Goal: Task Accomplishment & Management: Complete application form

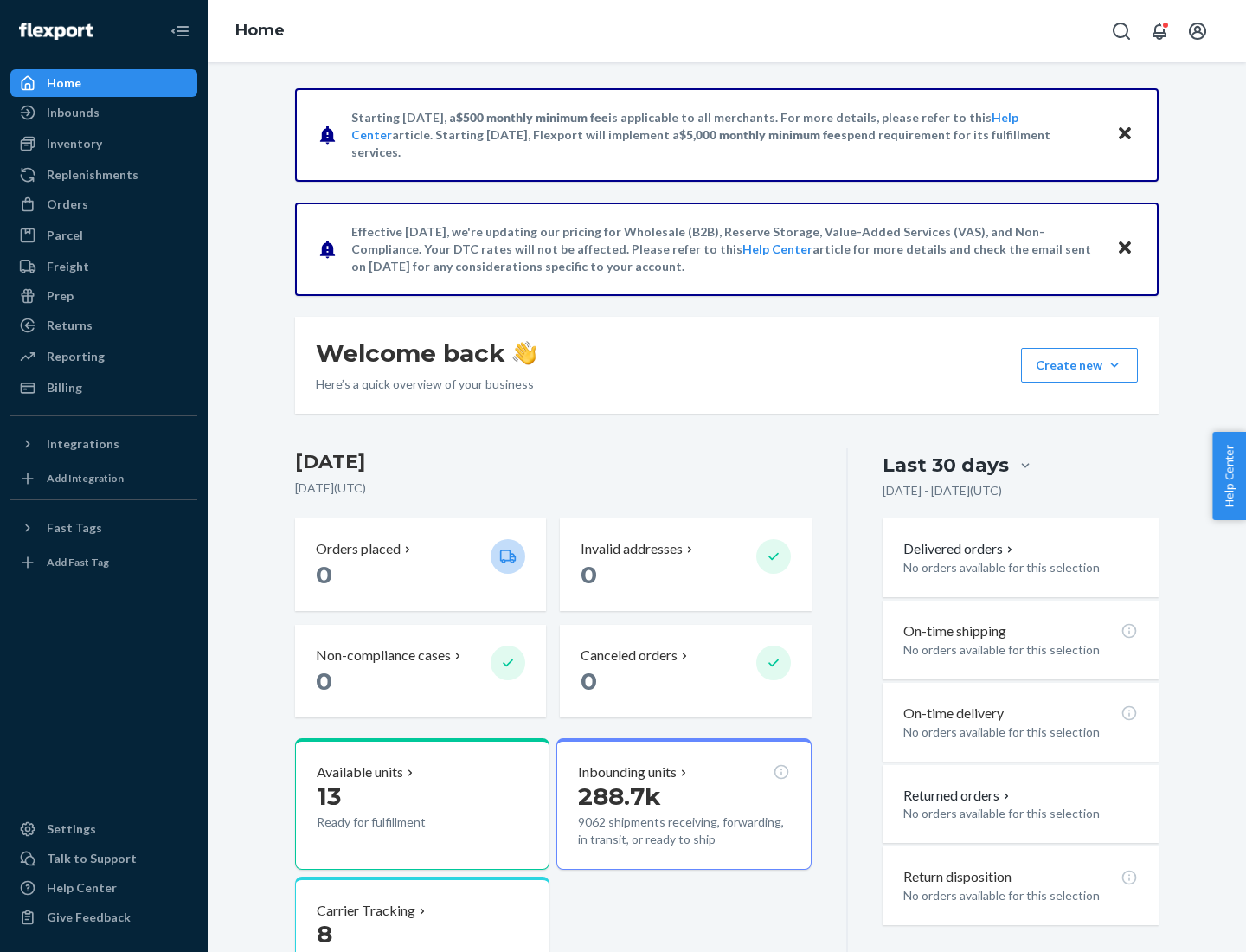
click at [1115, 365] on button "Create new Create new inbound Create new order Create new product" at bounding box center [1080, 364] width 116 height 34
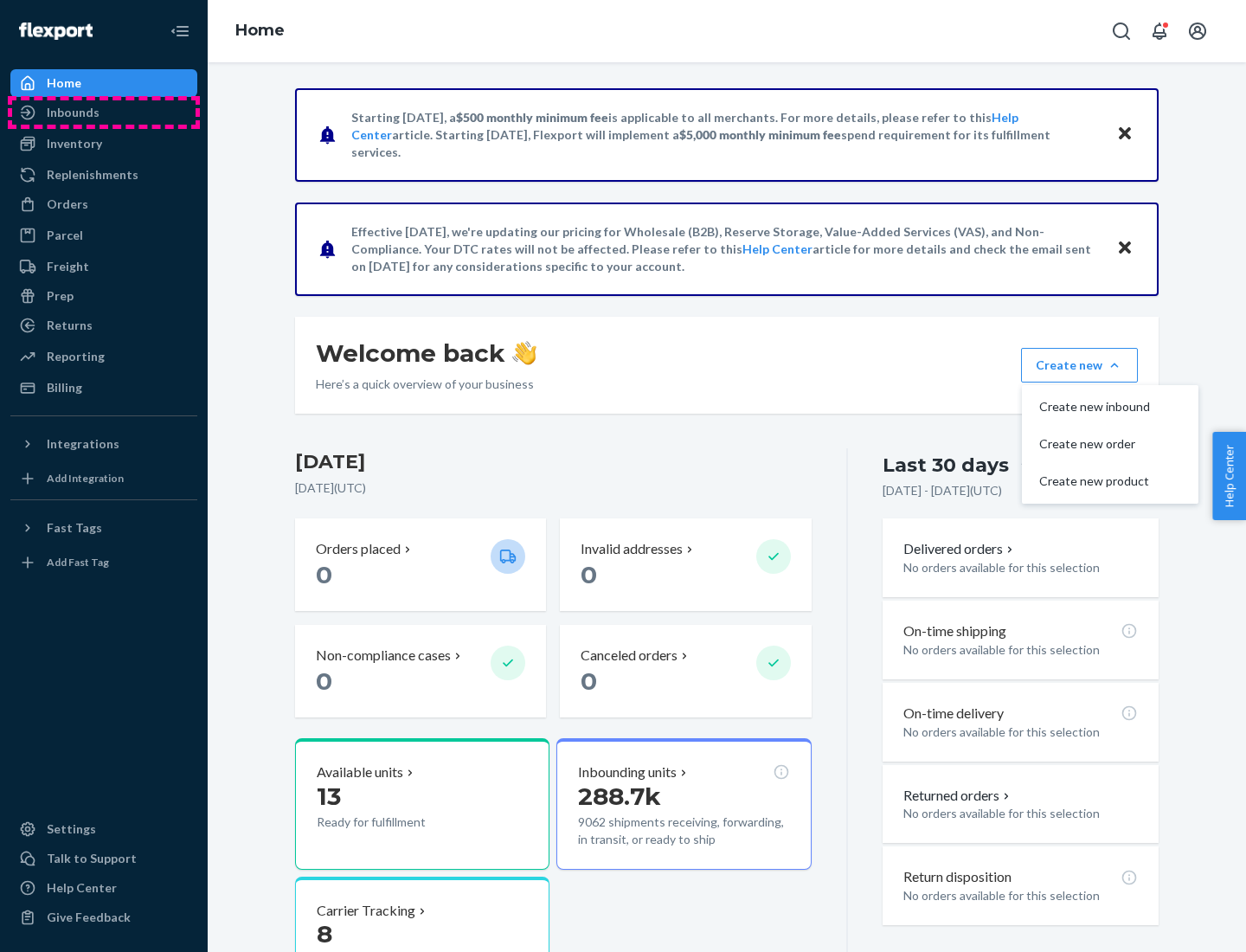
click at [104, 113] on div "Inbounds" at bounding box center [104, 113] width 184 height 24
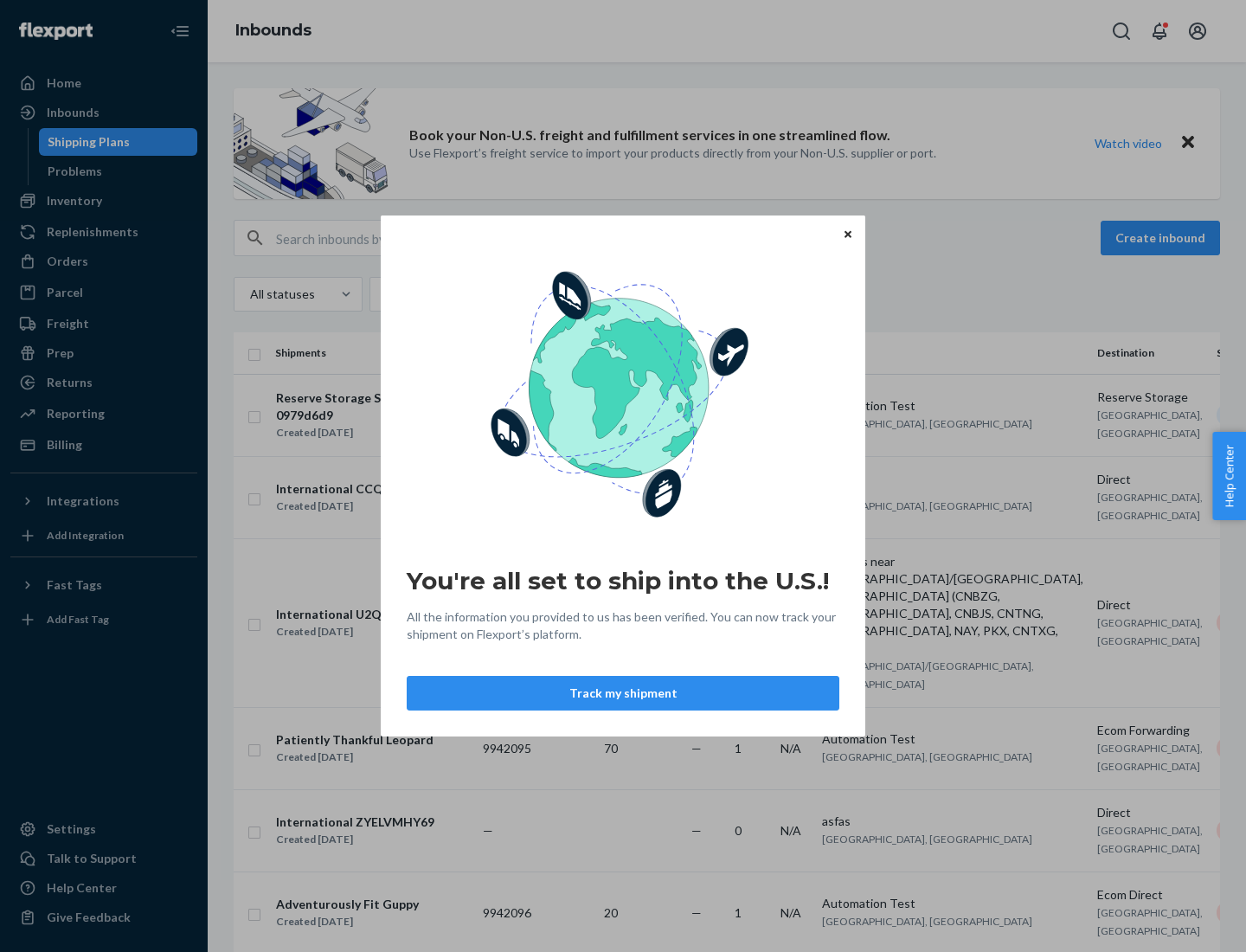
click at [623, 693] on button "Track my shipment" at bounding box center [623, 692] width 433 height 34
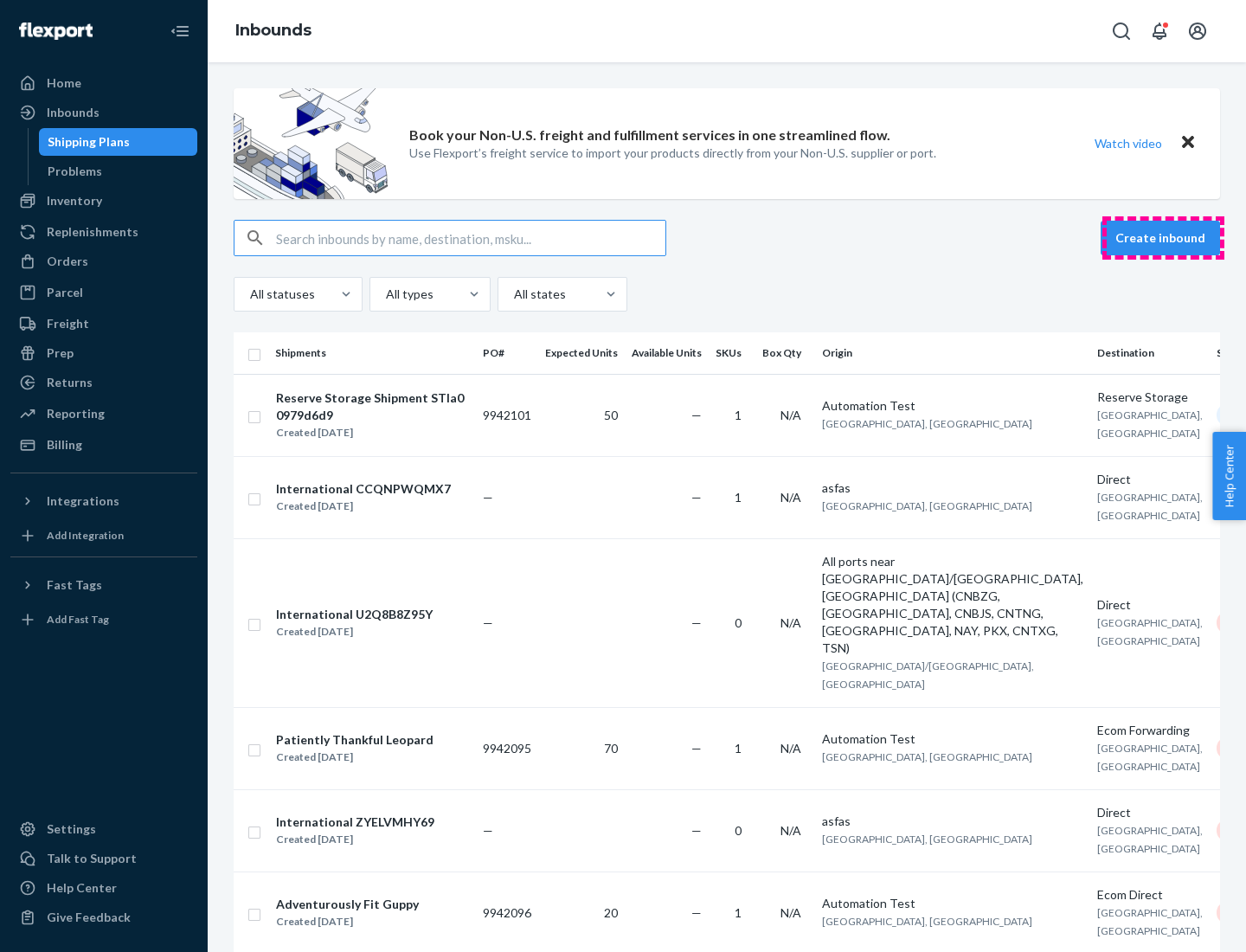
click at [1164, 238] on button "Create inbound" at bounding box center [1160, 238] width 119 height 34
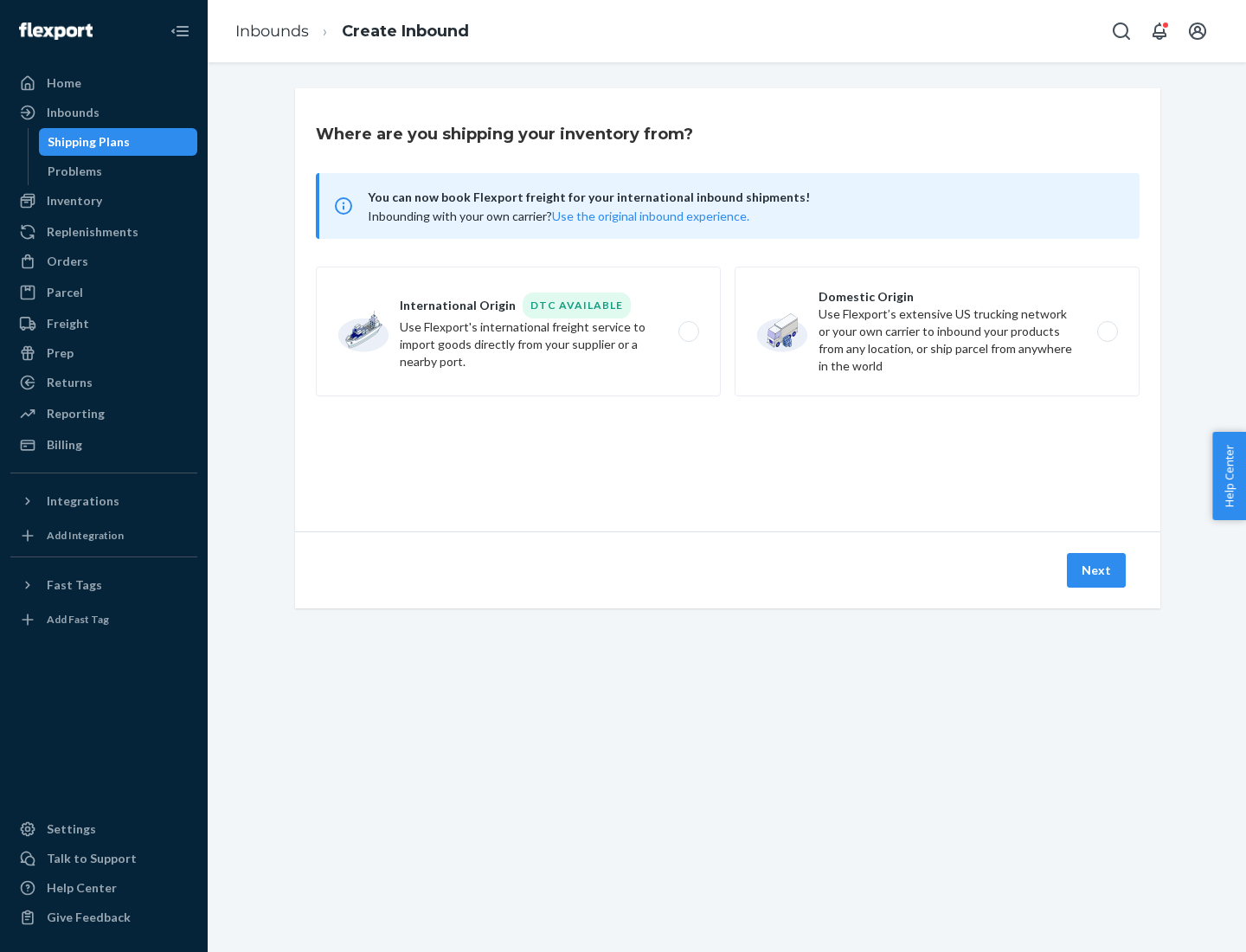
click at [519, 332] on label "International Origin DTC Available Use Flexport's international freight service…" at bounding box center [519, 331] width 405 height 129
click at [688, 332] on input "International Origin DTC Available Use Flexport's international freight service…" at bounding box center [693, 332] width 11 height 11
radio input "true"
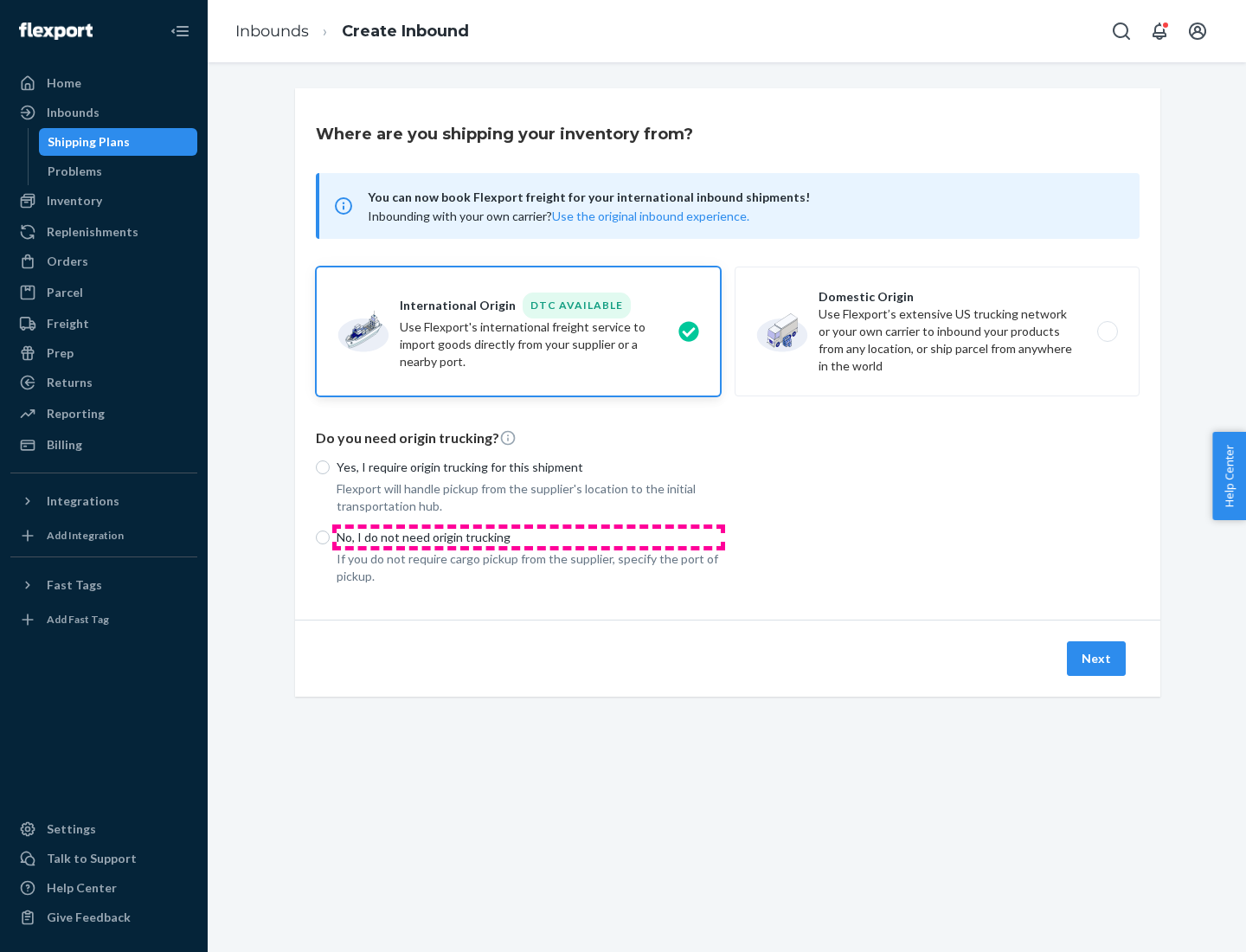
click at [529, 537] on p "No, I do not need origin trucking" at bounding box center [529, 537] width 385 height 18
click at [330, 537] on input "No, I do not need origin trucking" at bounding box center [323, 537] width 14 height 14
radio input "true"
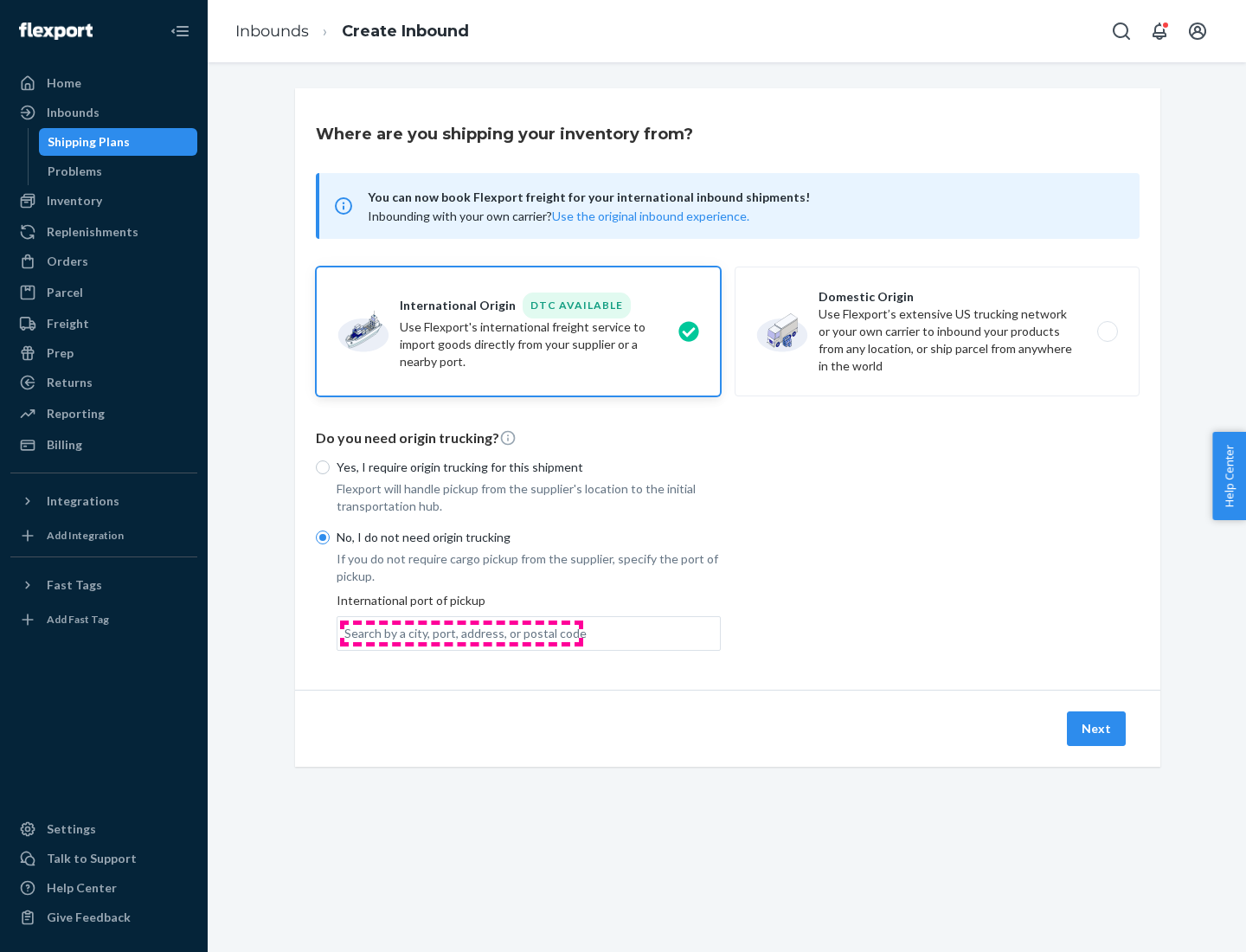
click at [461, 633] on div "Search by a city, port, address, or postal code" at bounding box center [466, 633] width 242 height 18
click at [347, 633] on input "Search by a city, port, address, or postal code" at bounding box center [346, 633] width 2 height 18
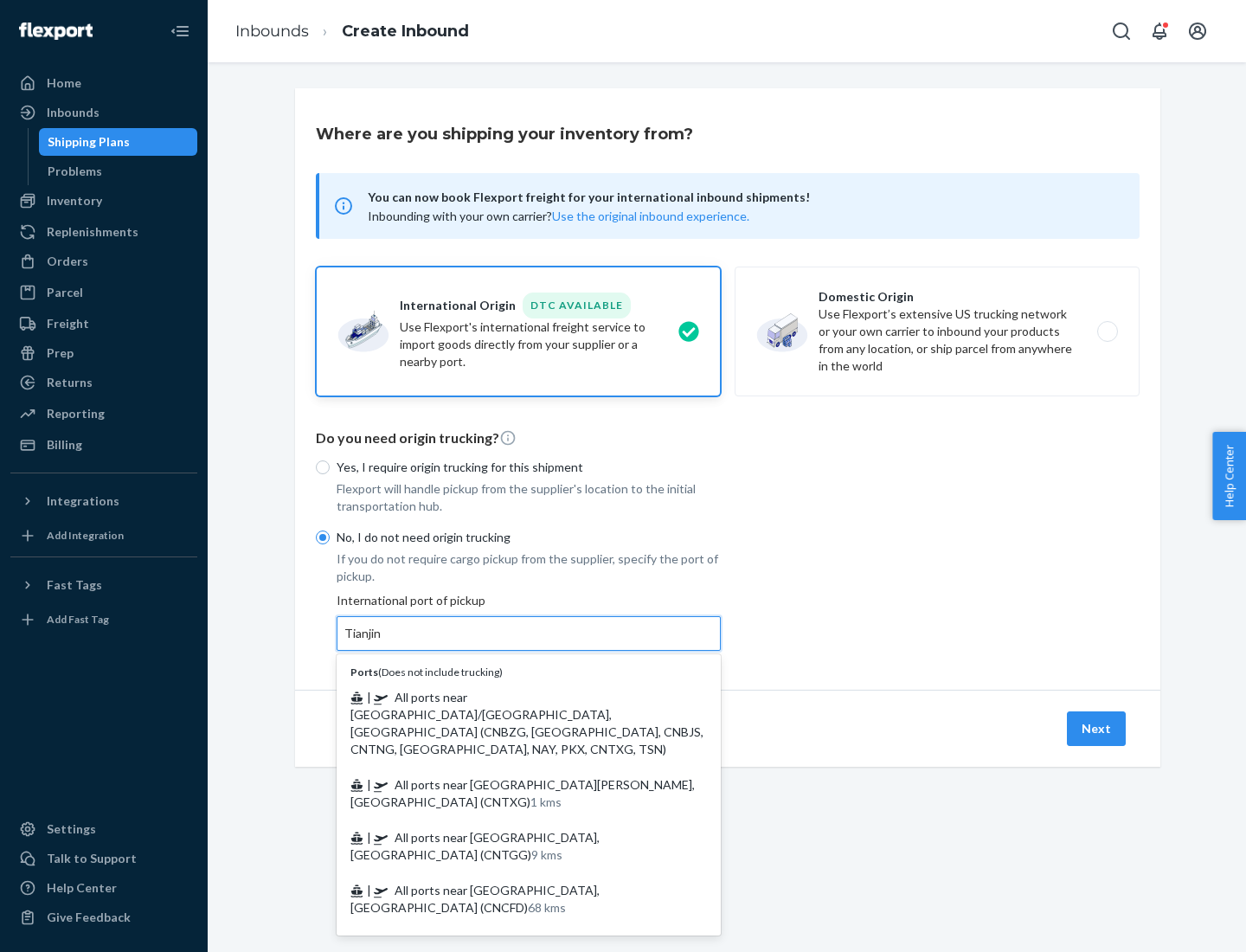
click at [511, 697] on span "| All ports near [GEOGRAPHIC_DATA]/[GEOGRAPHIC_DATA], [GEOGRAPHIC_DATA] (CNBZG,…" at bounding box center [527, 723] width 353 height 67
click at [383, 642] on input "Tianjin" at bounding box center [363, 633] width 38 height 18
type input "All ports near [GEOGRAPHIC_DATA]/[GEOGRAPHIC_DATA], [GEOGRAPHIC_DATA] (CNBZG, […"
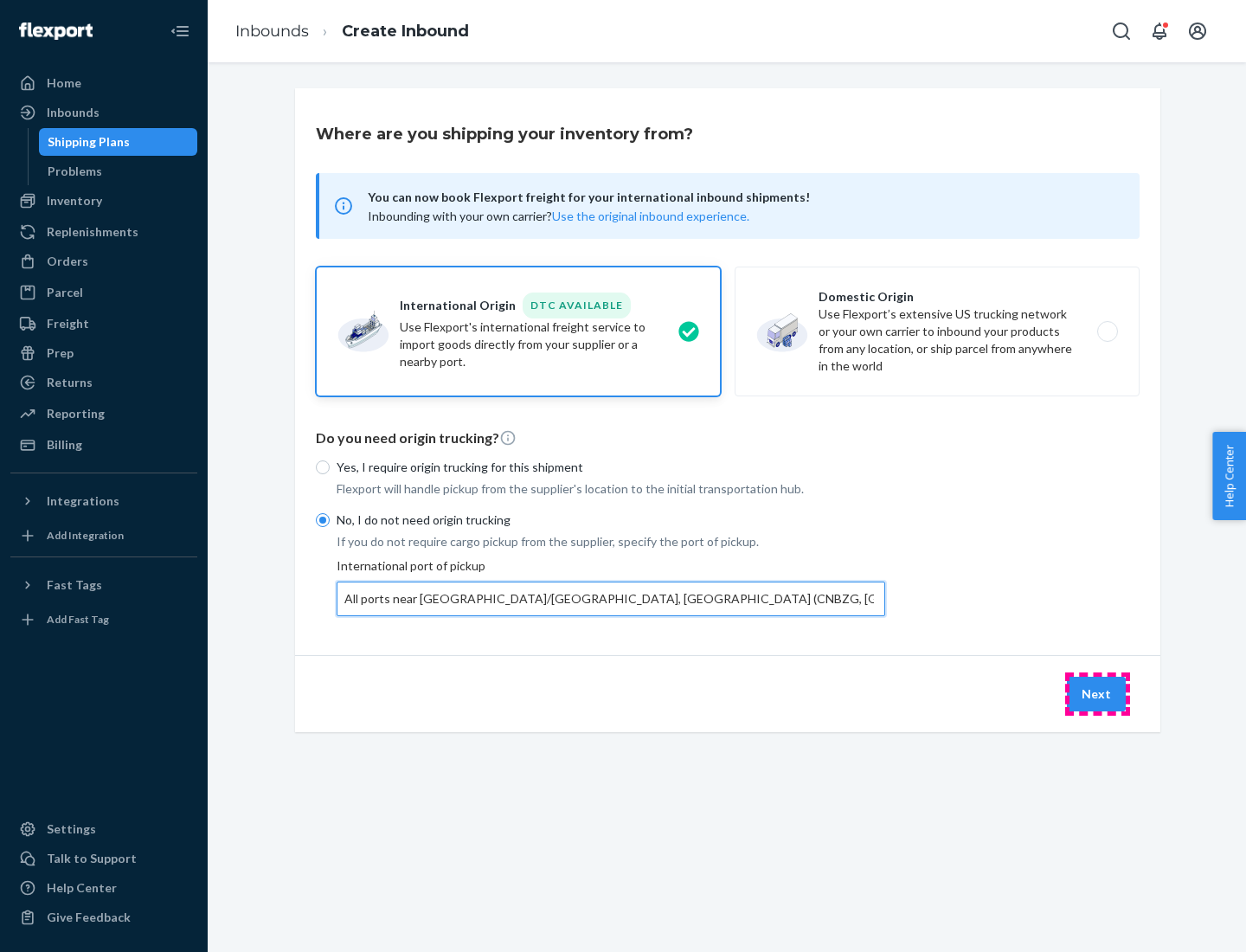
click at [1097, 693] on button "Next" at bounding box center [1097, 693] width 59 height 34
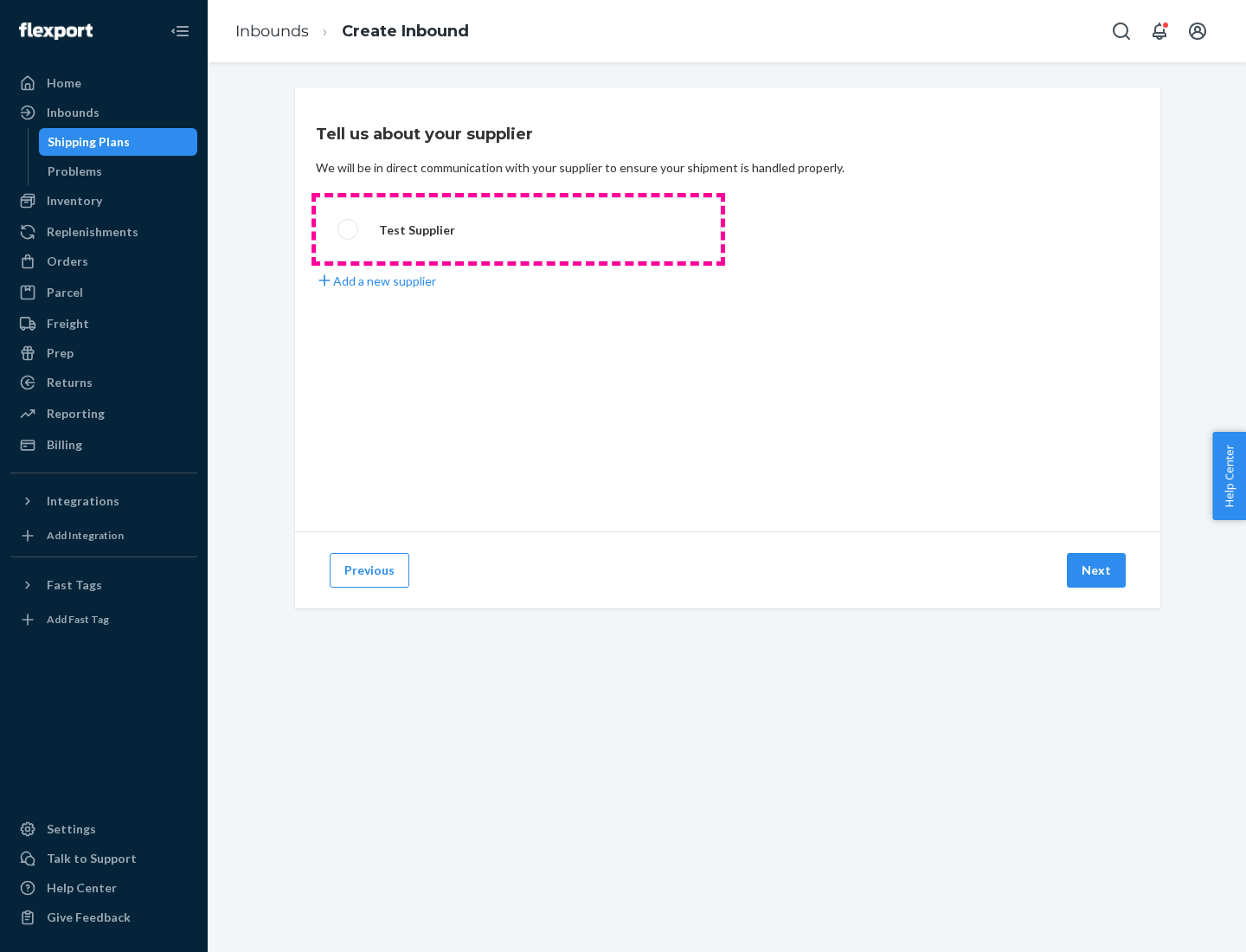
click at [519, 229] on label "Test Supplier" at bounding box center [519, 229] width 405 height 64
click at [348, 229] on input "Test Supplier" at bounding box center [343, 230] width 11 height 11
radio input "true"
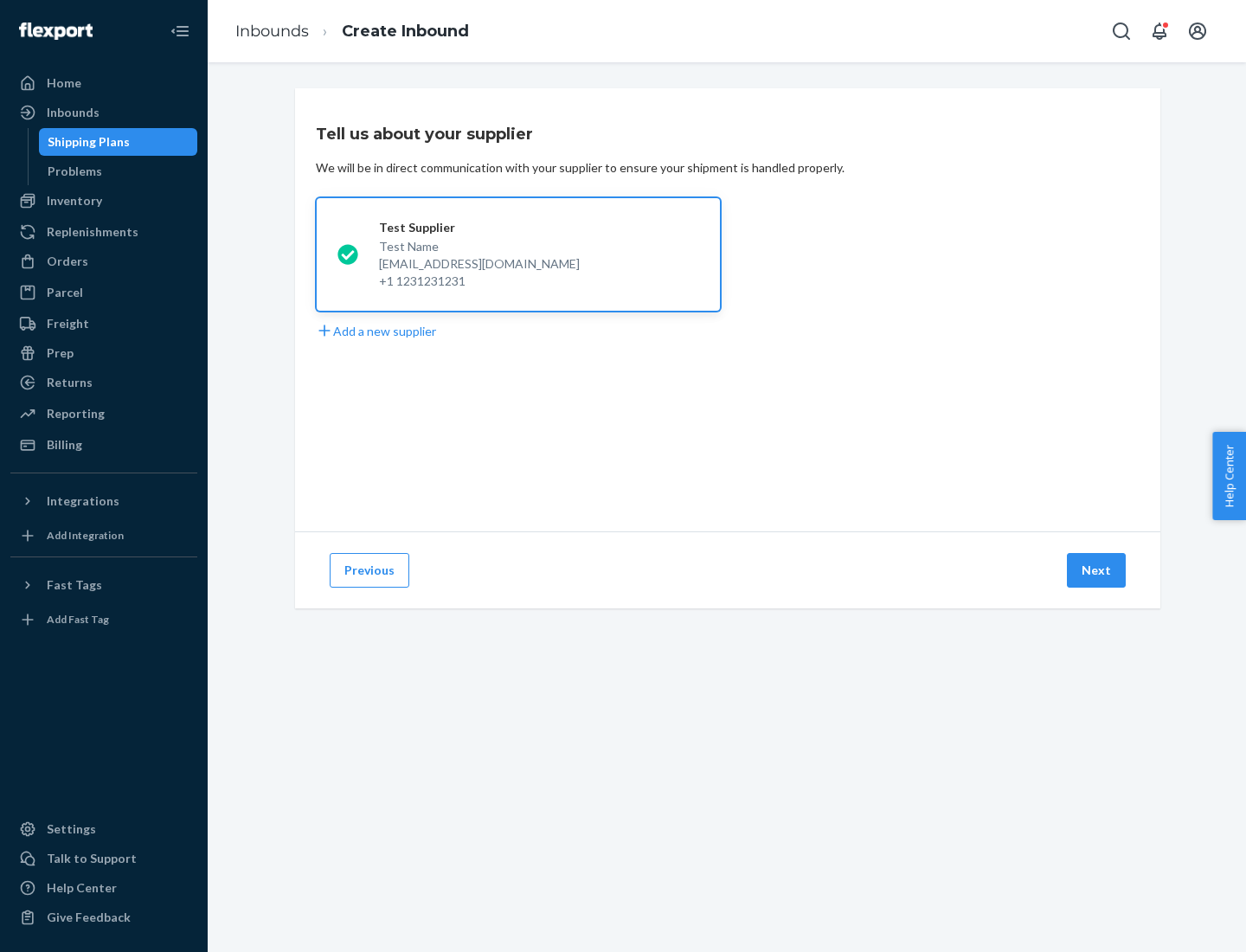
click at [1097, 570] on button "Next" at bounding box center [1097, 569] width 59 height 34
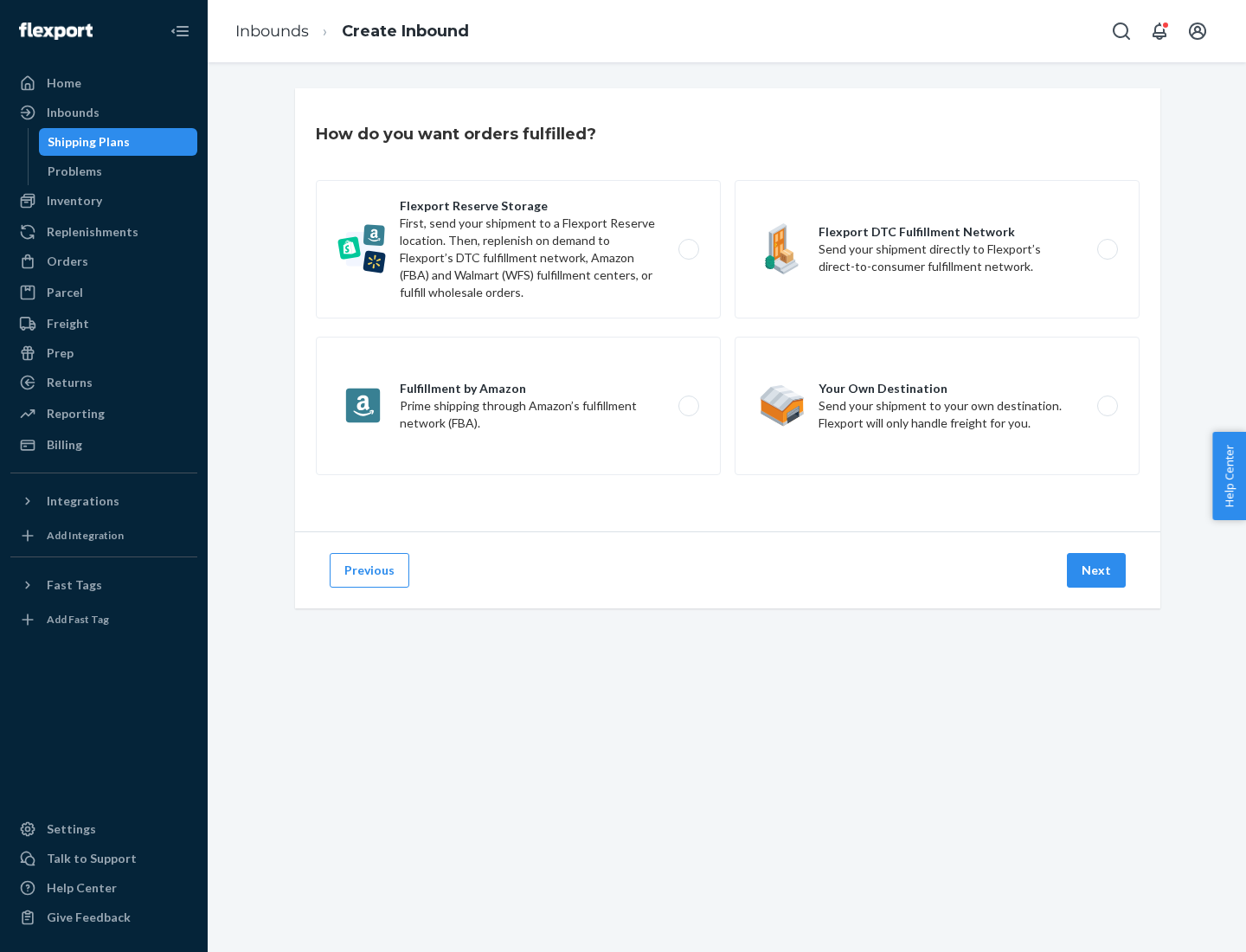
click at [519, 250] on label "Flexport Reserve Storage First, send your shipment to a Flexport Reserve locati…" at bounding box center [519, 250] width 405 height 139
click at [688, 250] on input "Flexport Reserve Storage First, send your shipment to a Flexport Reserve locati…" at bounding box center [693, 250] width 11 height 11
radio input "true"
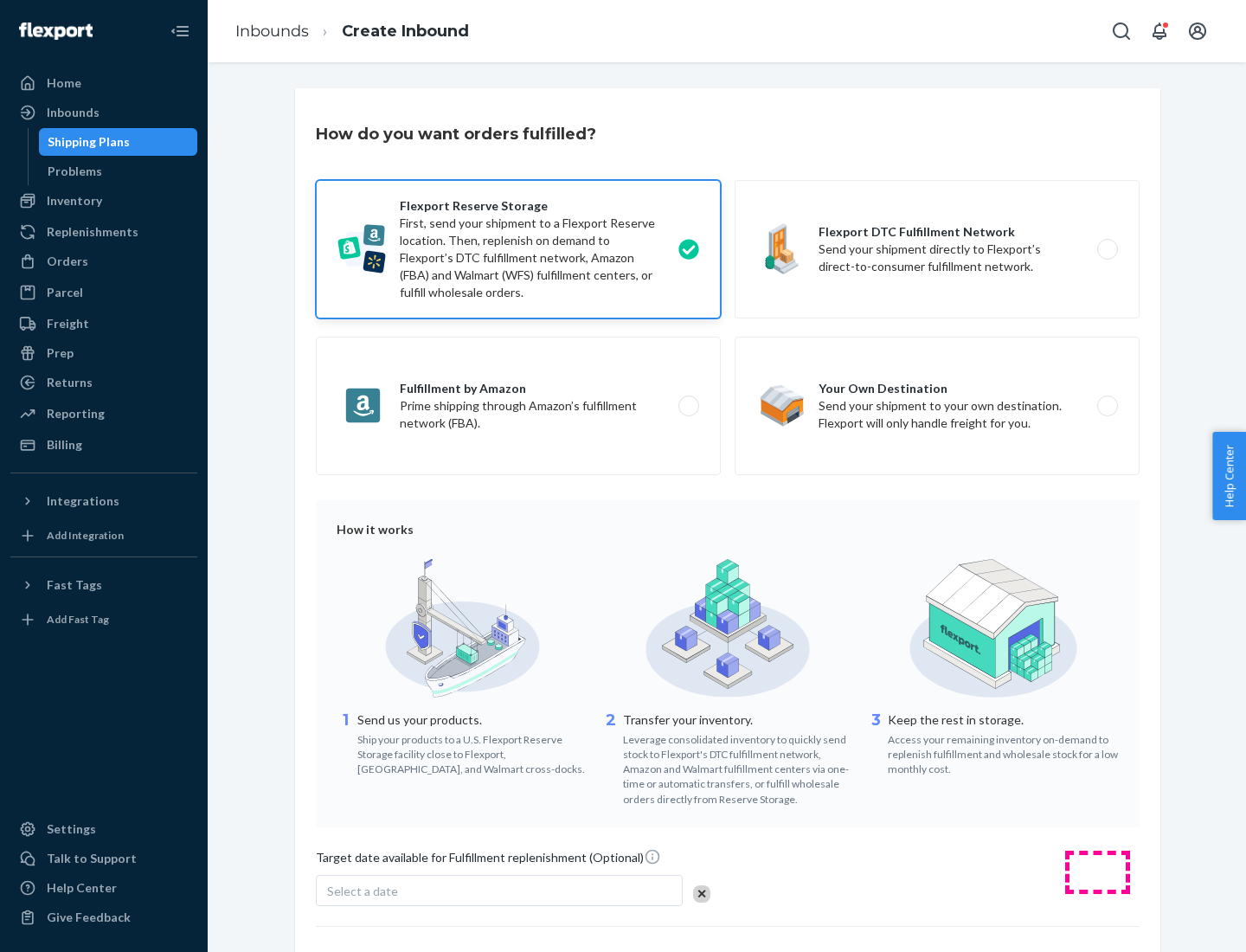
scroll to position [142, 0]
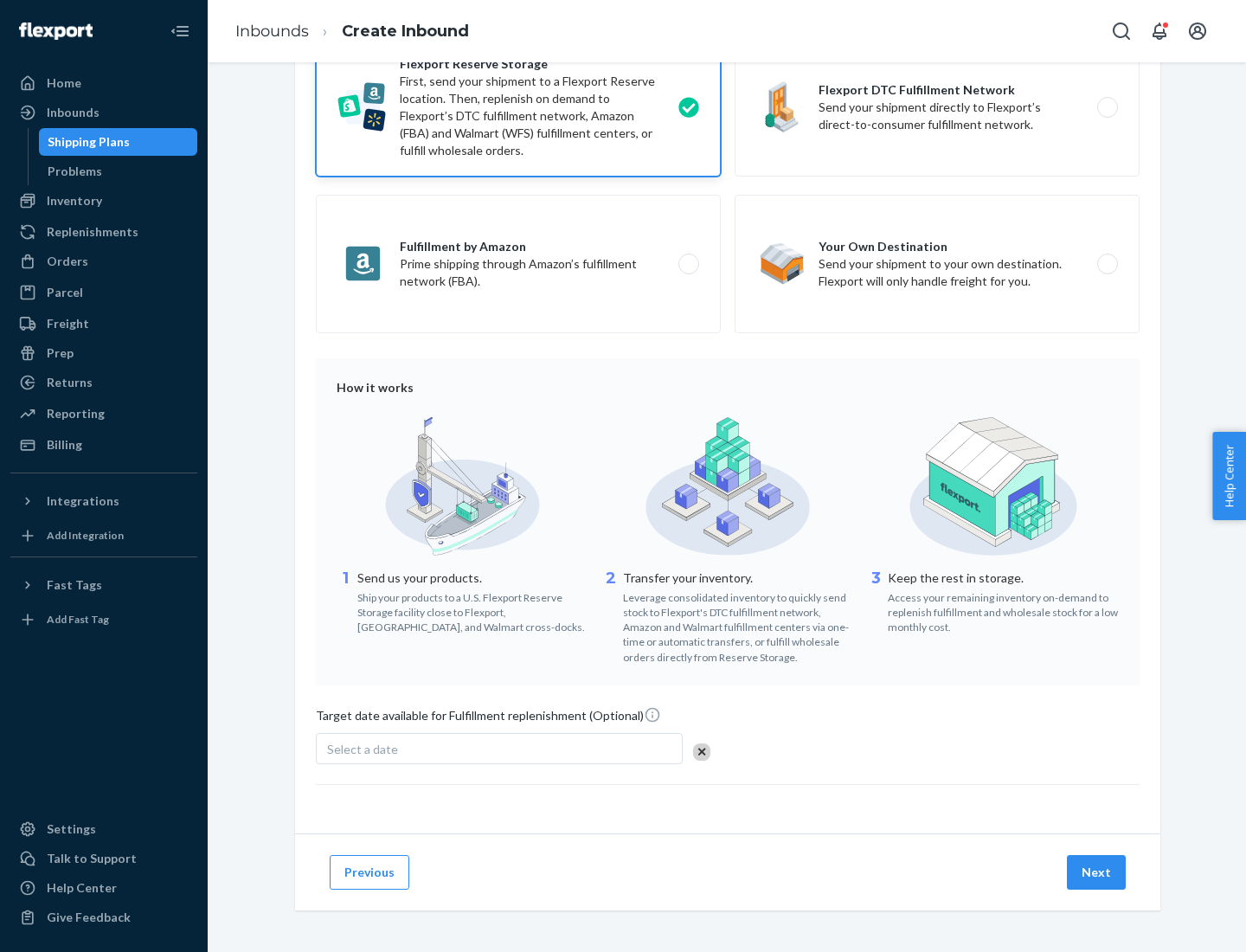
click at [1097, 872] on button "Next" at bounding box center [1097, 872] width 59 height 34
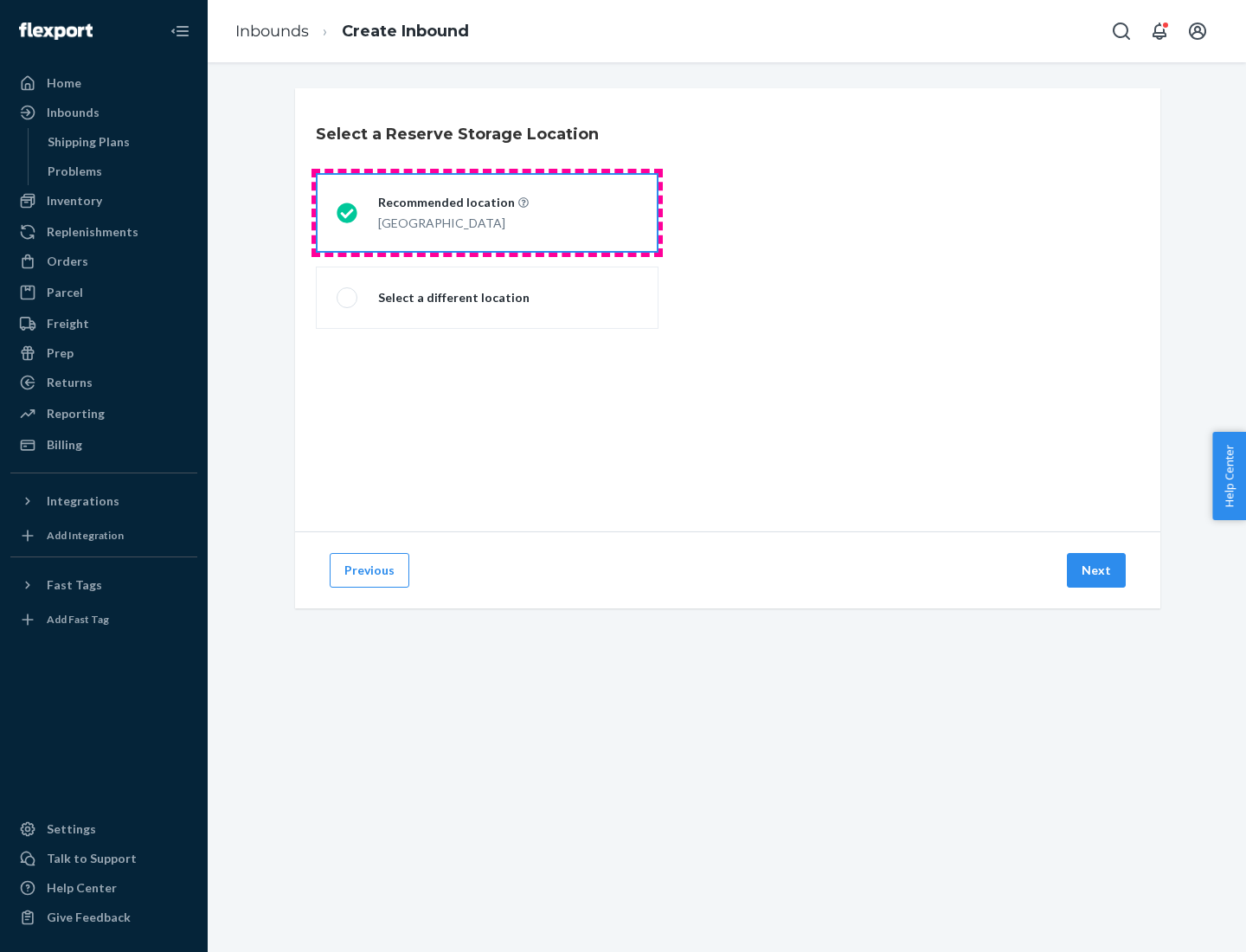
click at [487, 213] on div "[GEOGRAPHIC_DATA]" at bounding box center [453, 221] width 151 height 20
click at [348, 213] on input "Recommended location [GEOGRAPHIC_DATA]" at bounding box center [342, 214] width 11 height 11
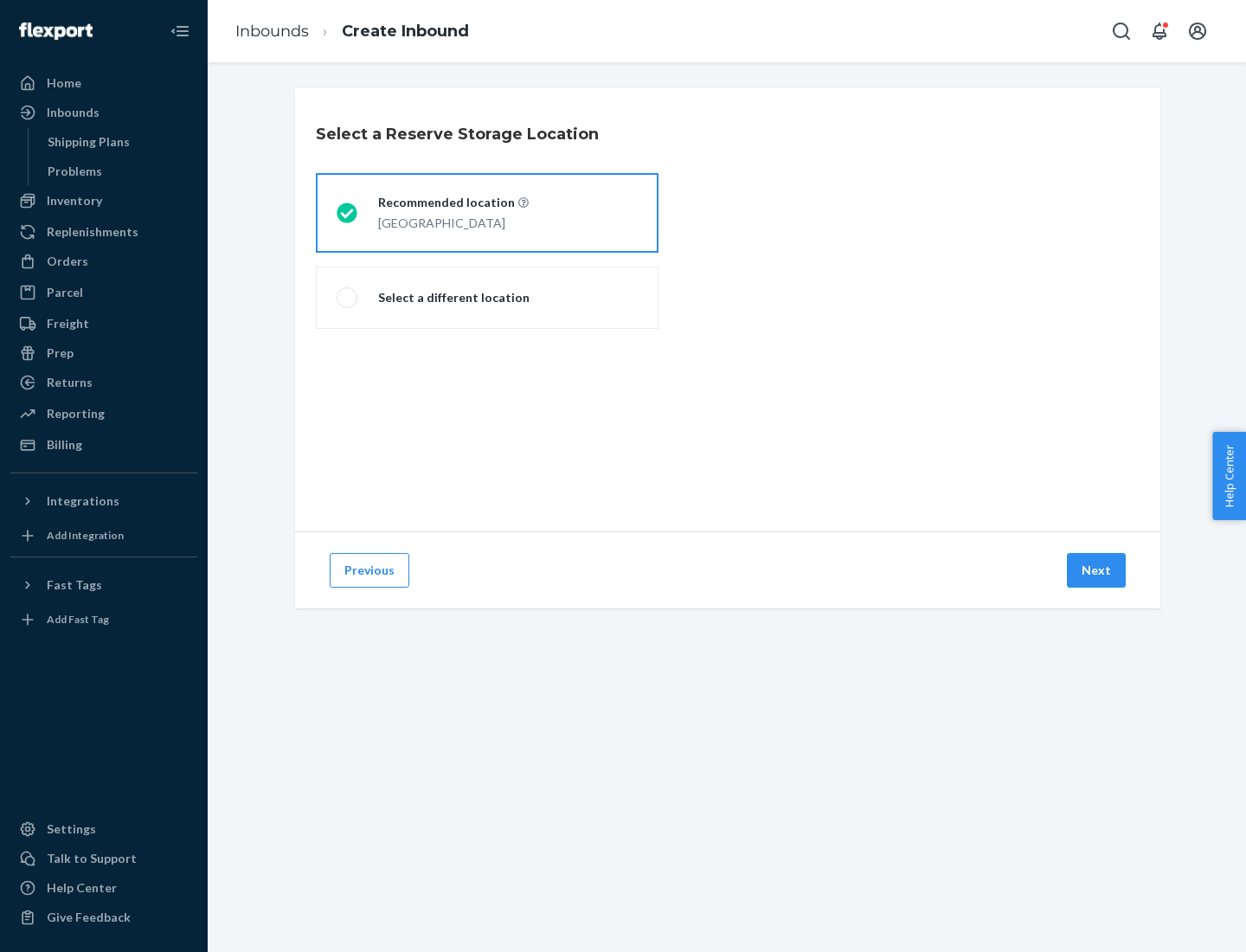
click at [1097, 570] on button "Next" at bounding box center [1097, 569] width 59 height 34
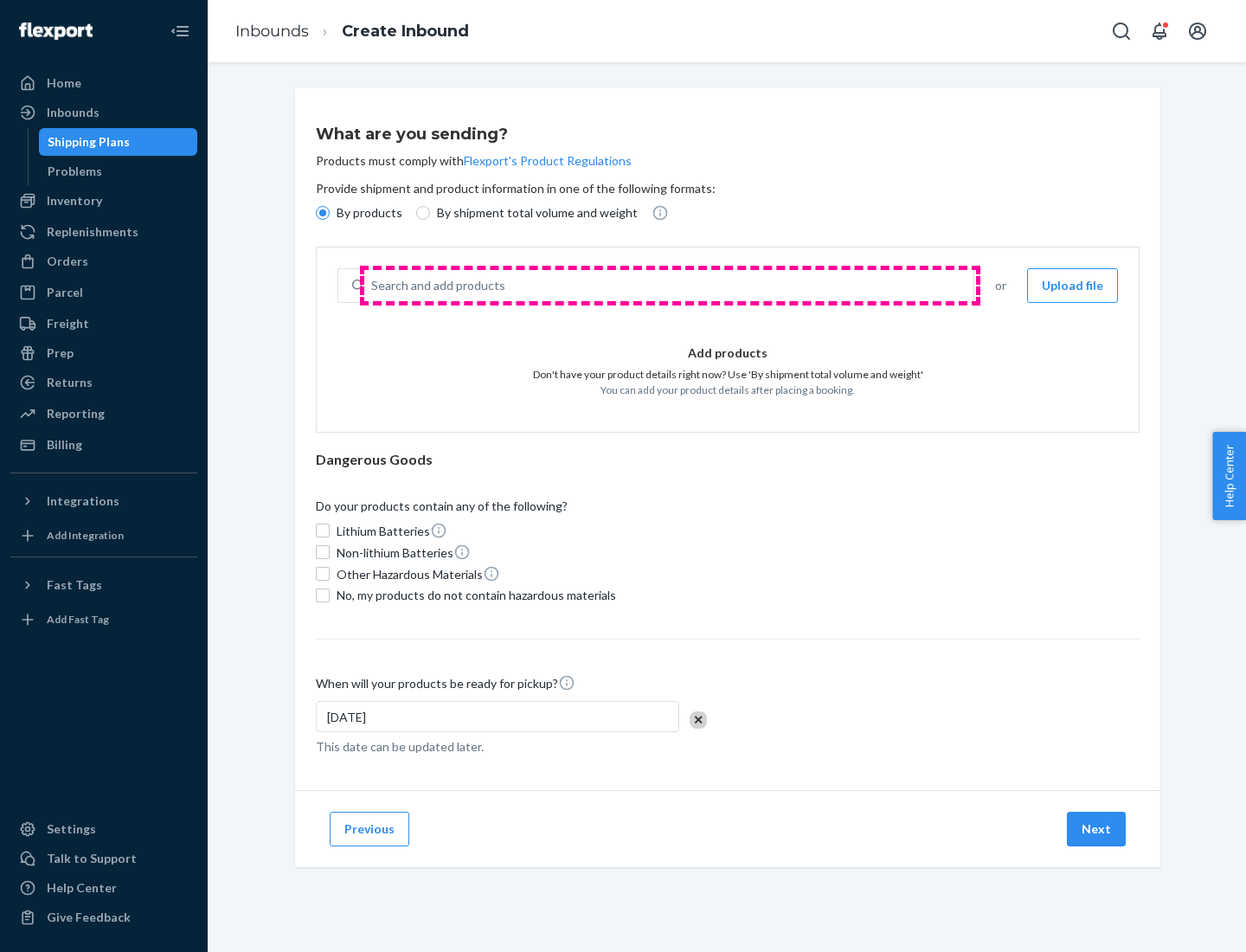
click at [670, 286] on div "Search and add products" at bounding box center [668, 286] width 609 height 31
click at [373, 286] on input "Search and add products" at bounding box center [373, 286] width 2 height 18
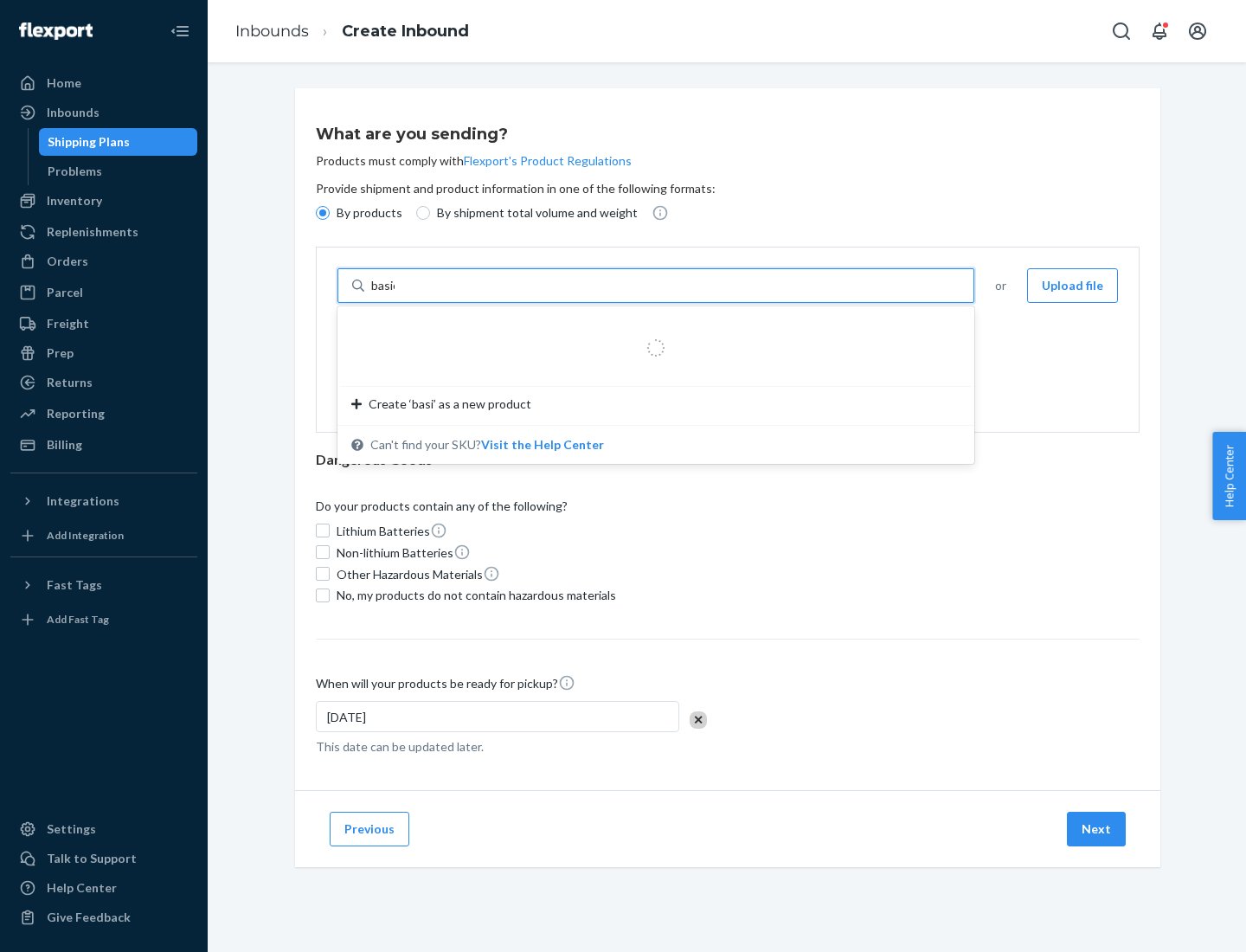
type input "basic"
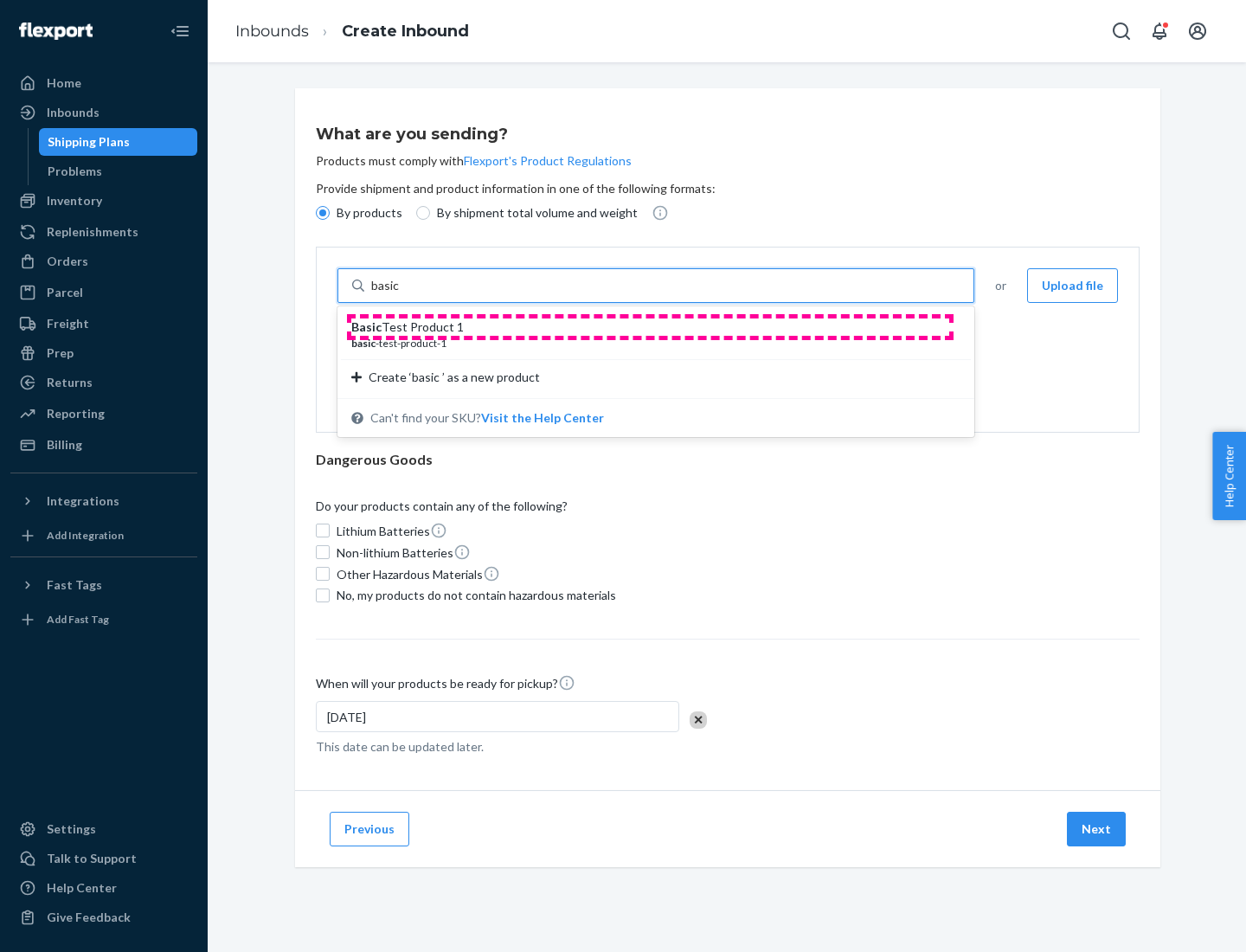
click at [650, 327] on div "Basic Test Product 1" at bounding box center [649, 327] width 595 height 18
click at [402, 294] on input "basic" at bounding box center [387, 286] width 31 height 18
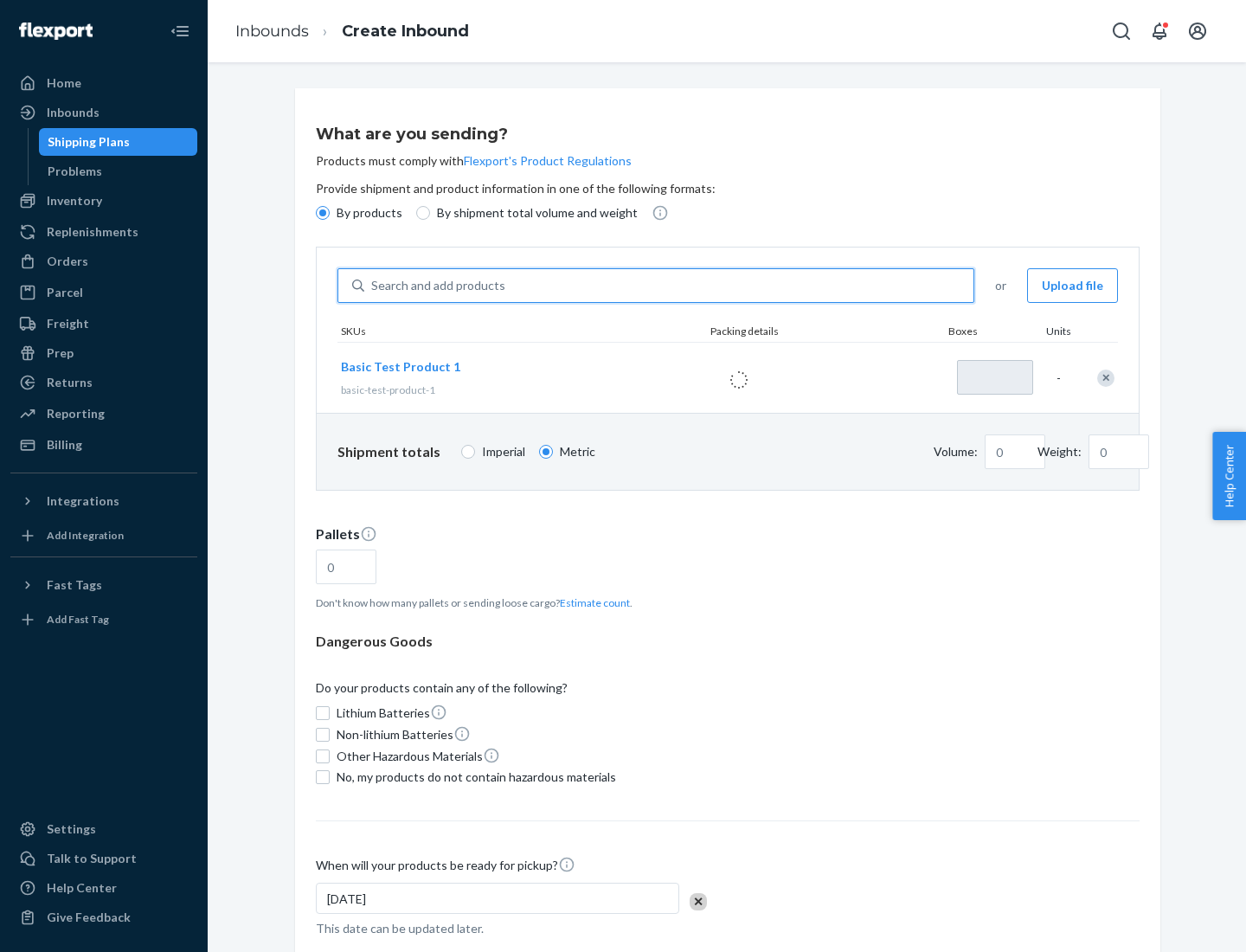
type input "1"
type input "1.09"
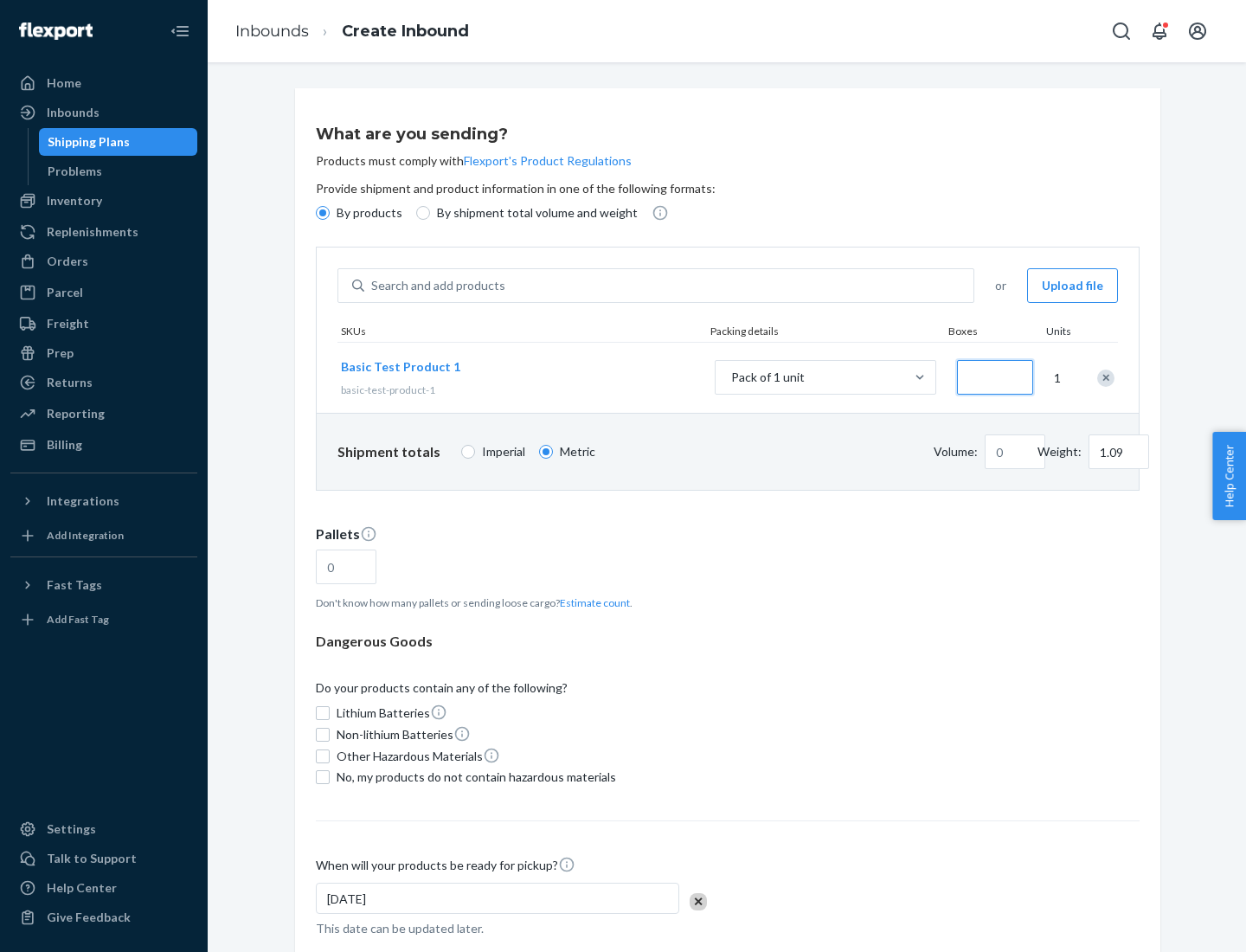
type input "3.27"
type input "30"
type input "0.01"
type input "32.66"
type input "300"
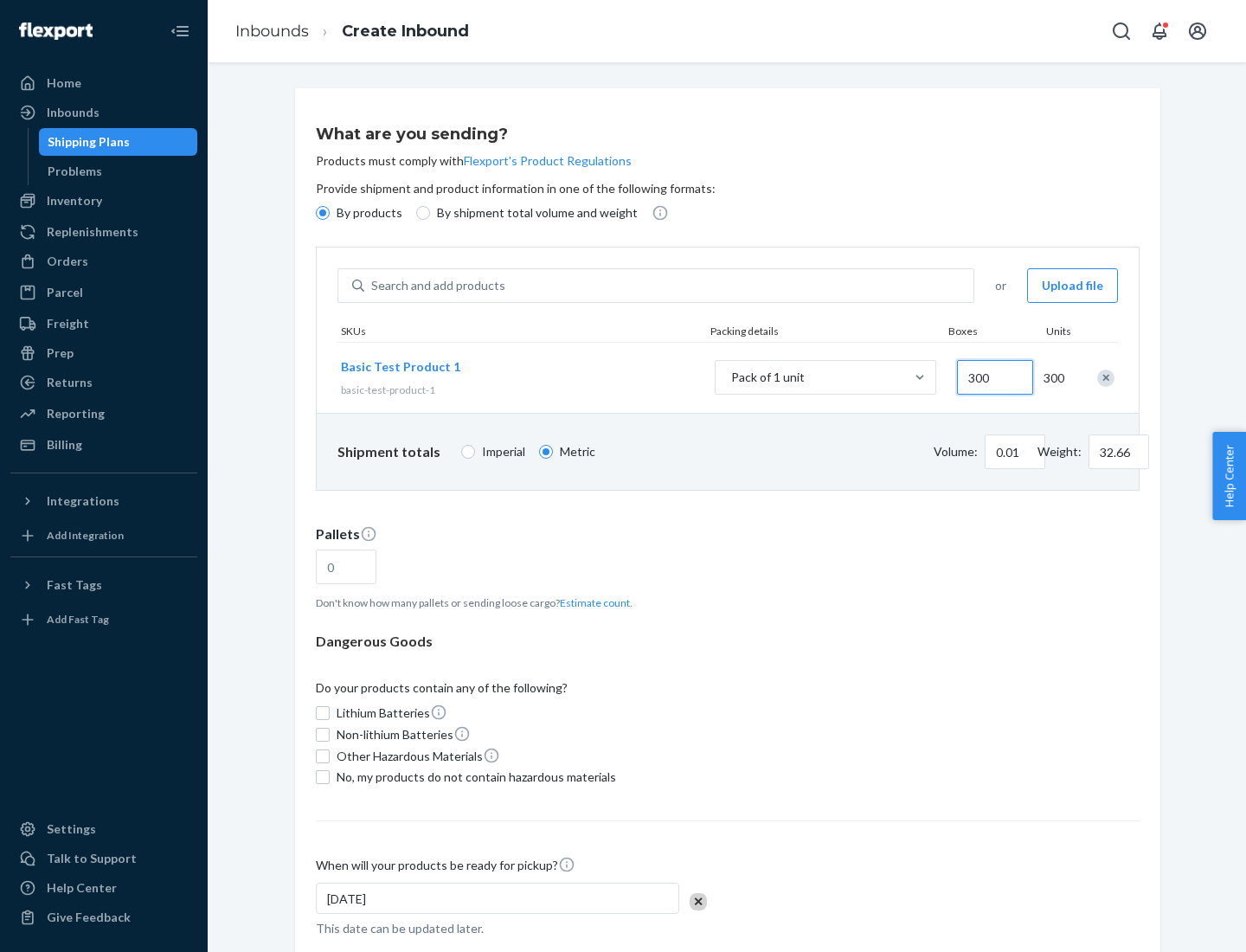
type input "0.07"
type input "326.59"
type input "3000"
type input "0.68"
type input "3265.86"
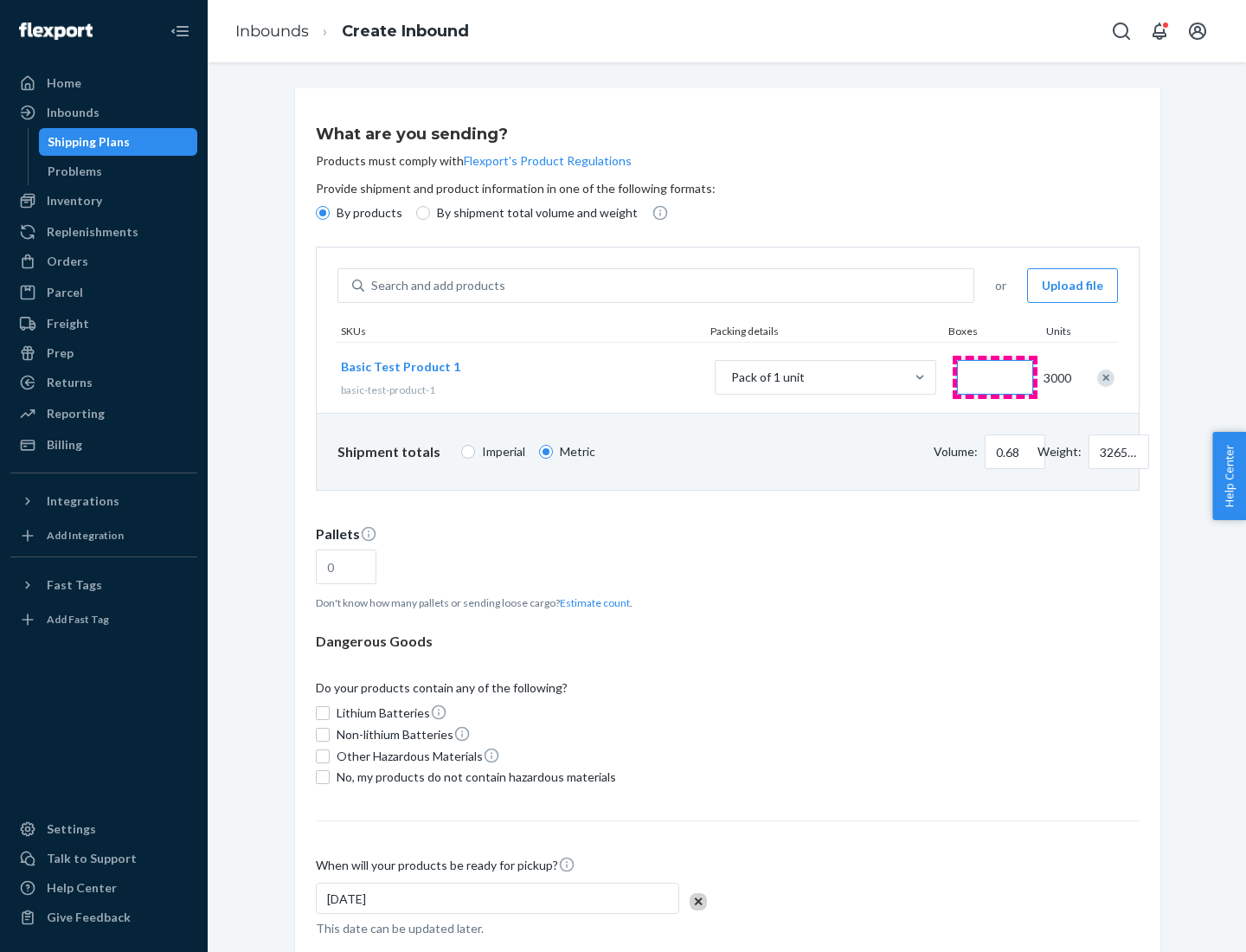
type input "1.09"
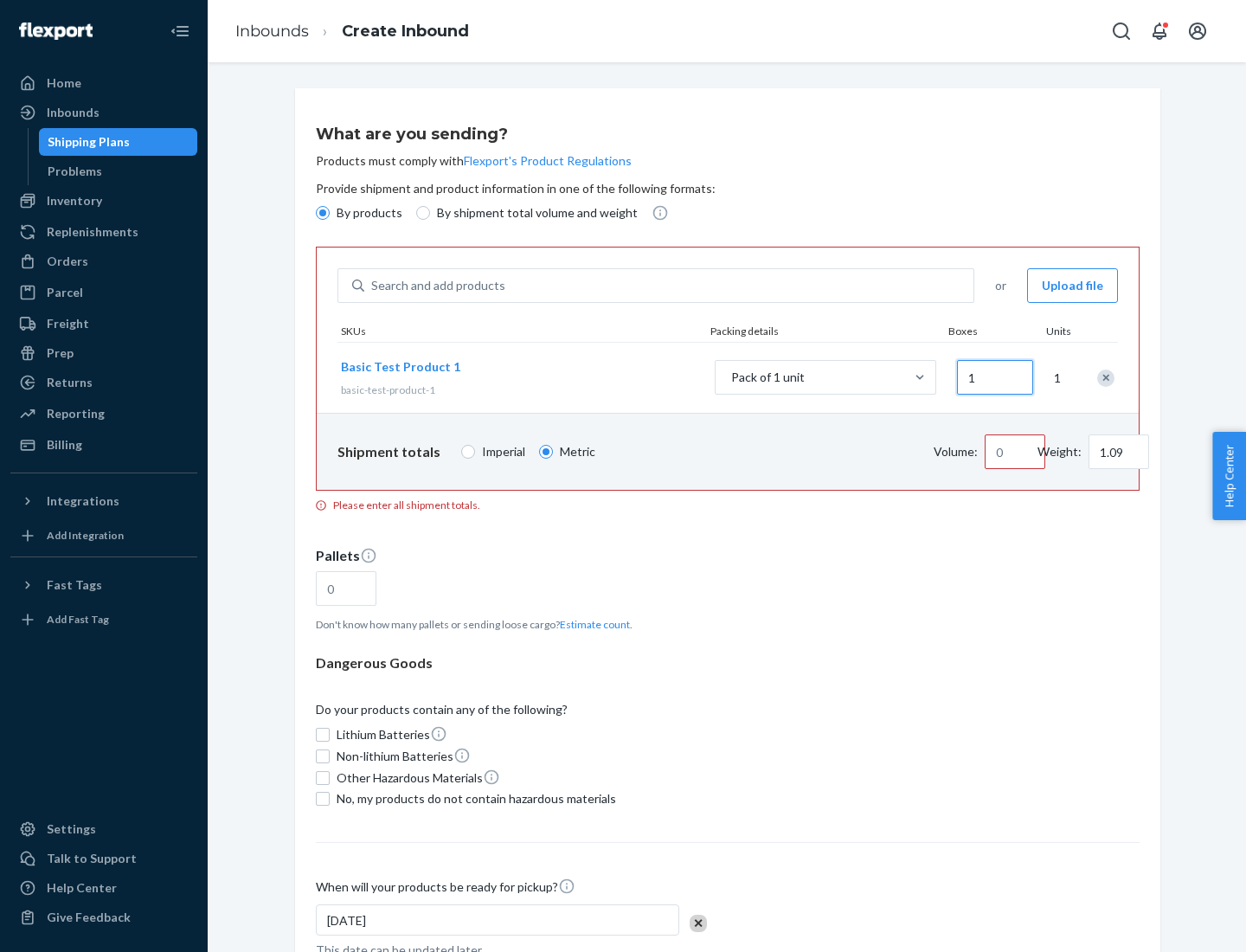
type input "10"
type input "10.89"
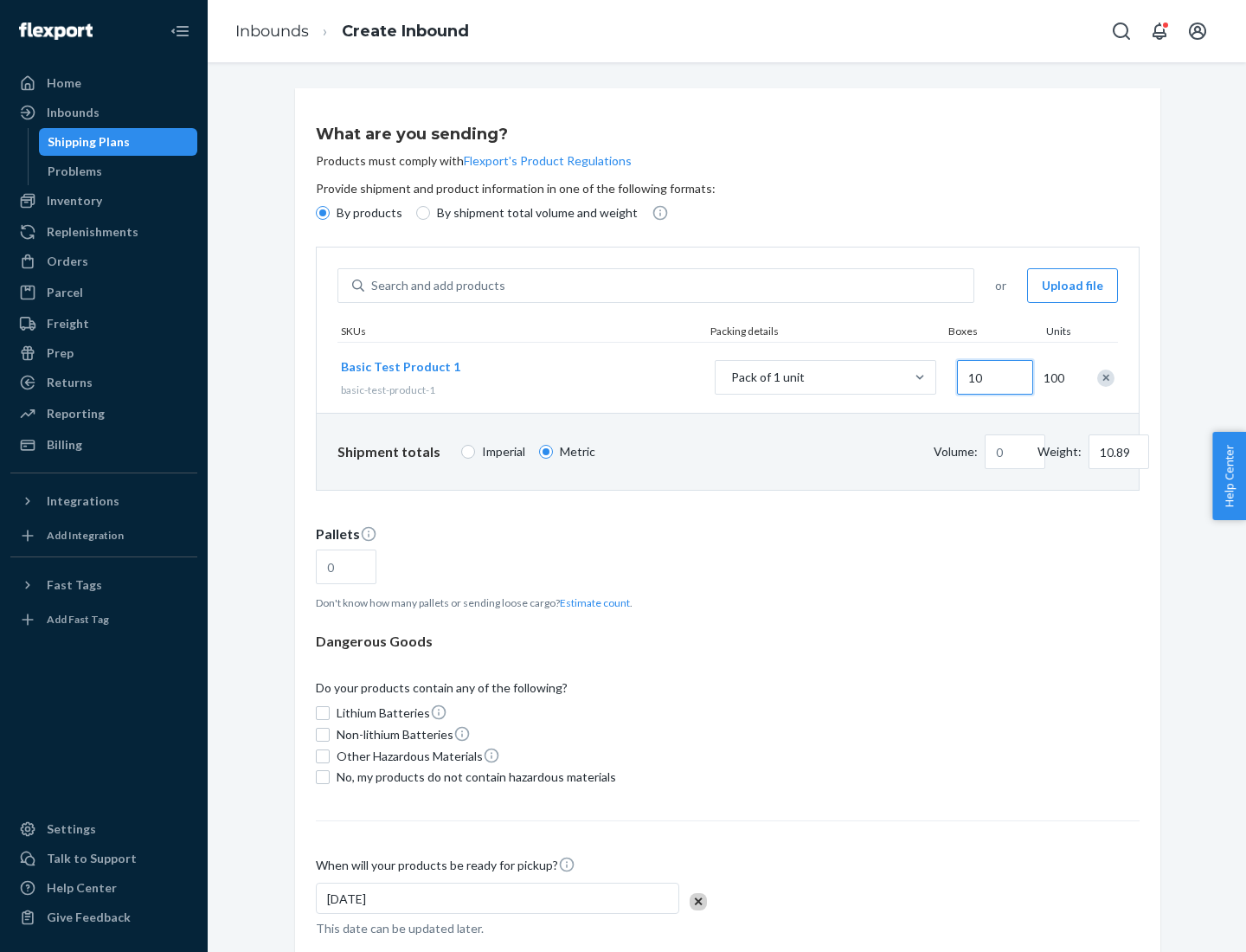
type input "100"
type input "0.02"
type input "108.86"
type input "1000"
type input "0.23"
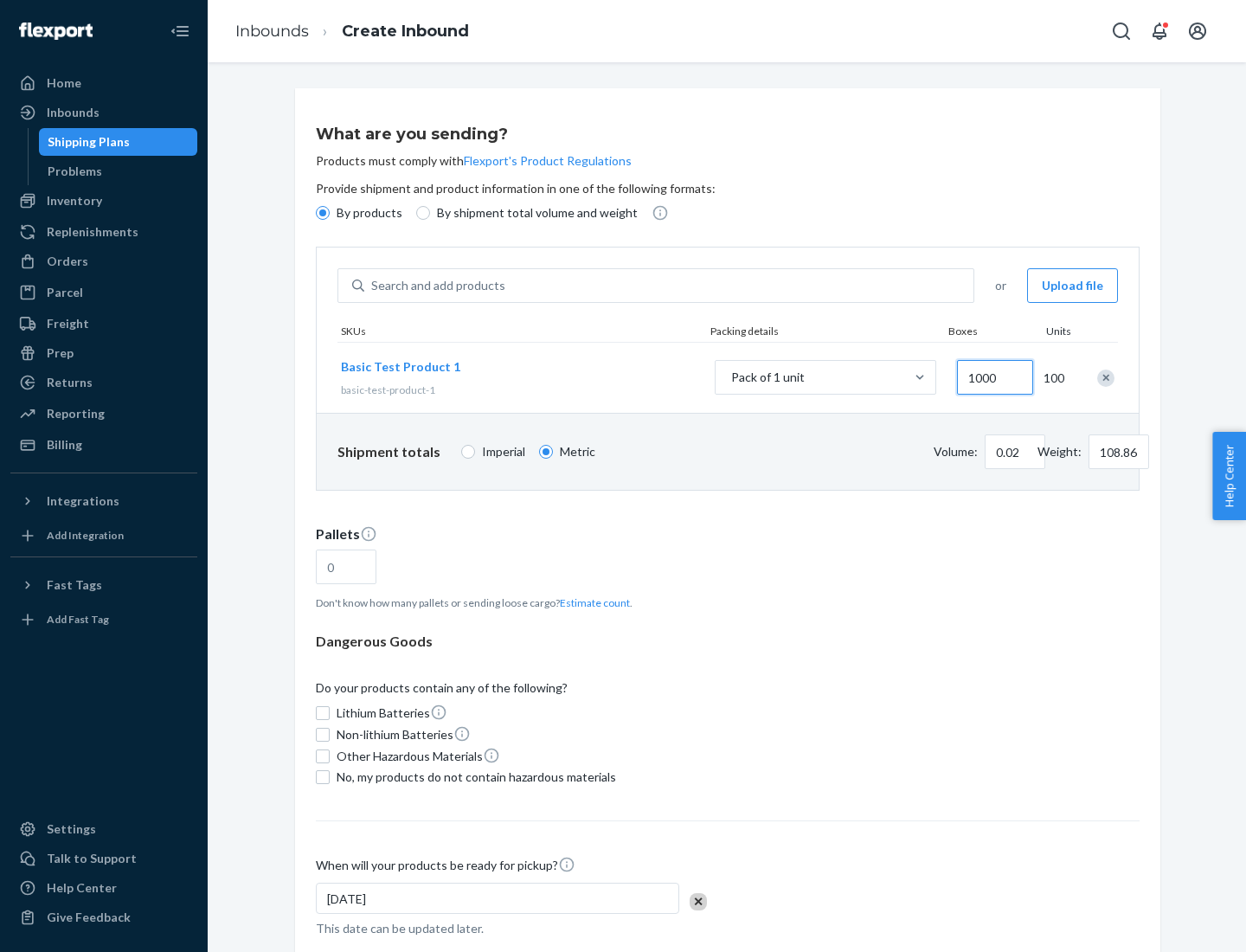
type input "1088.62"
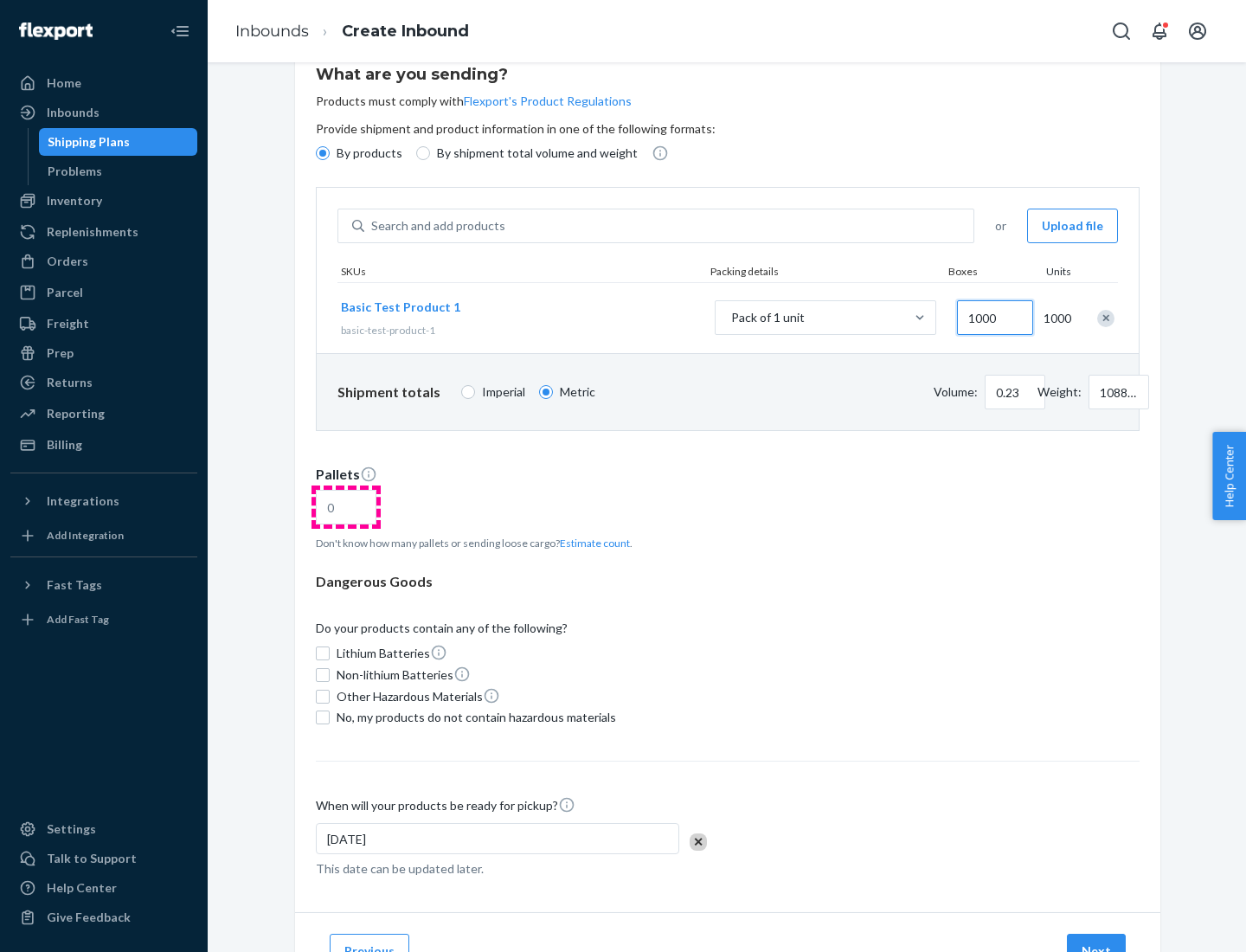
type input "1000"
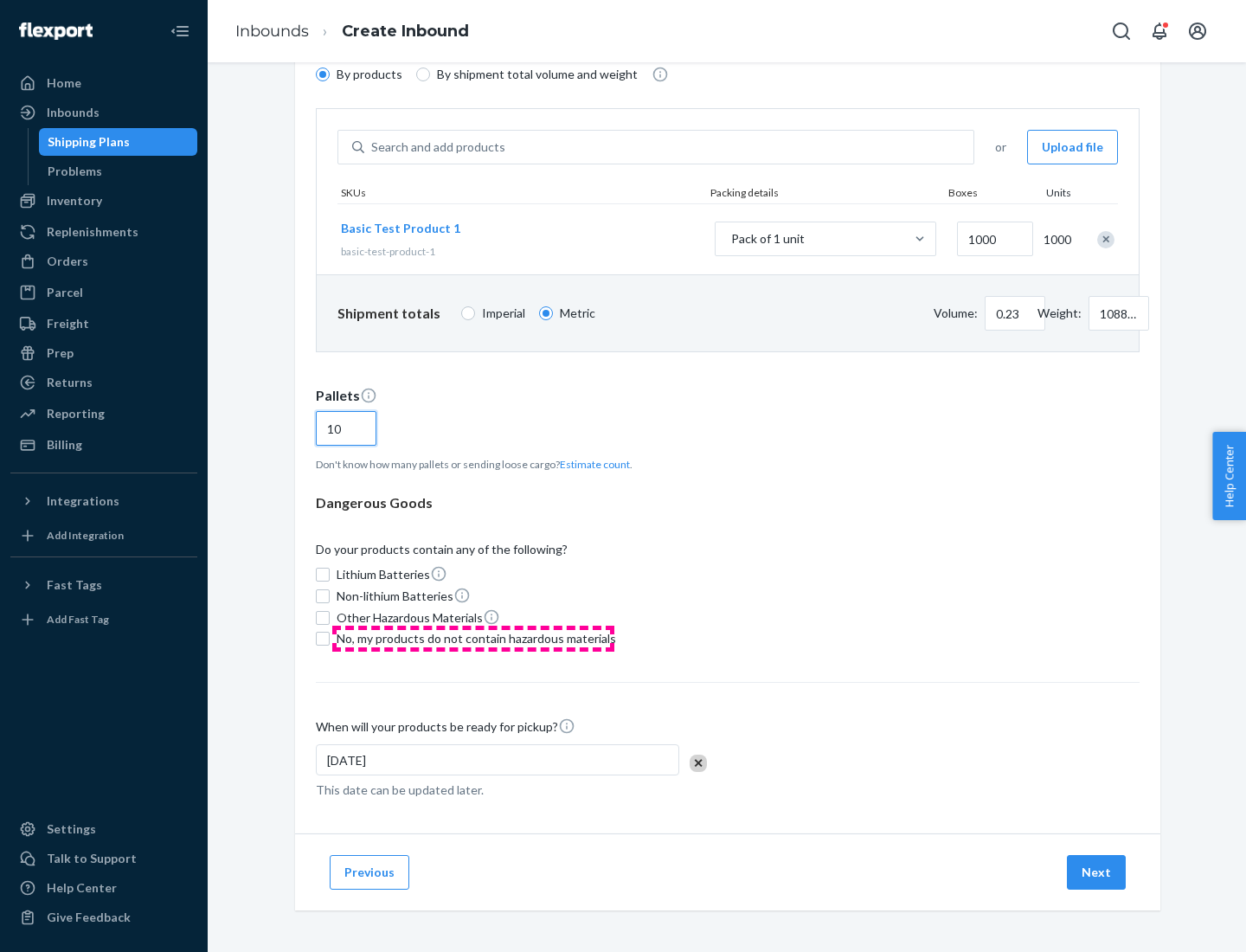
type input "10"
click at [473, 639] on span "No, my products do not contain hazardous materials" at bounding box center [476, 639] width 279 height 18
click at [330, 639] on input "No, my products do not contain hazardous materials" at bounding box center [323, 639] width 14 height 14
checkbox input "true"
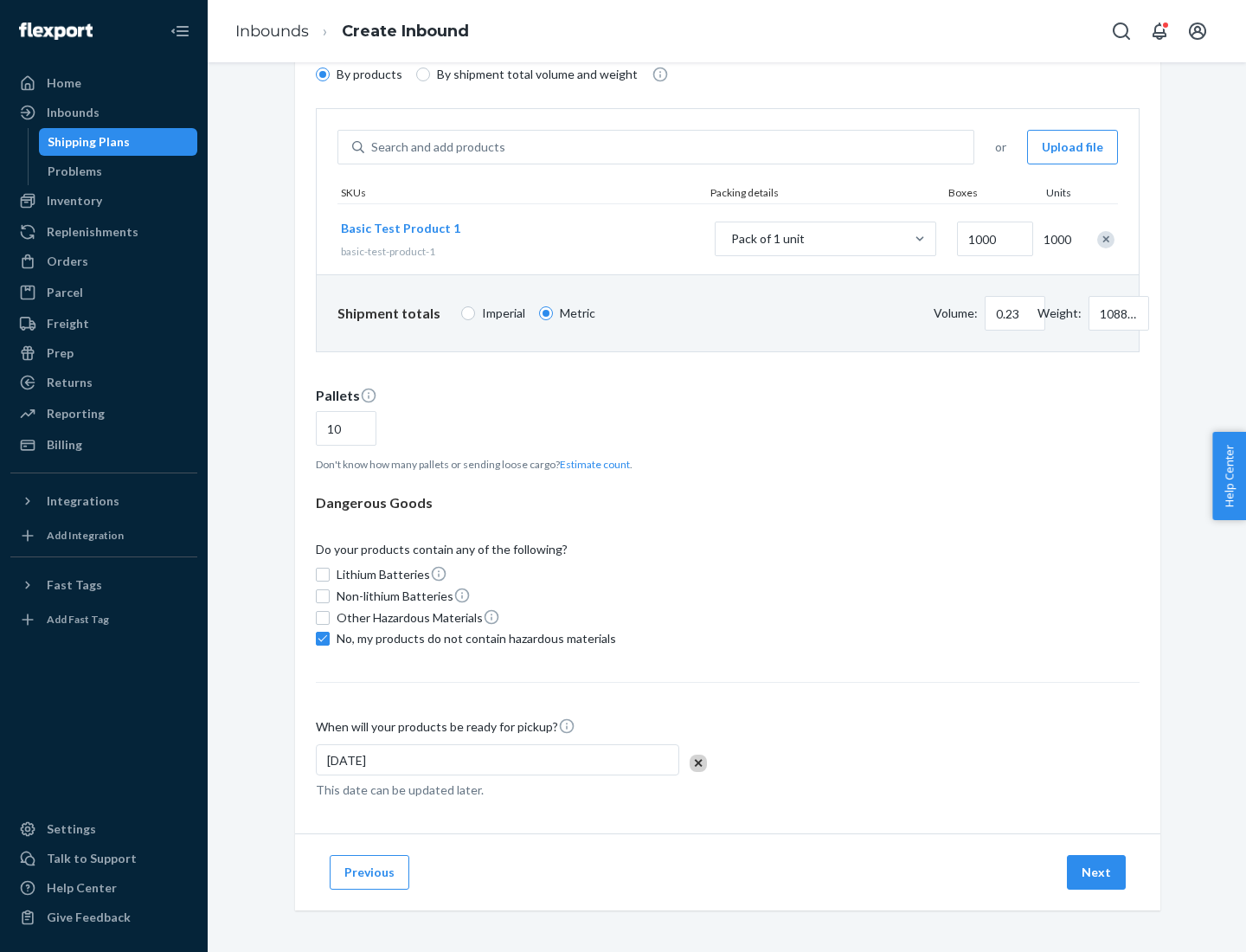
click at [1097, 873] on button "Next" at bounding box center [1097, 872] width 59 height 34
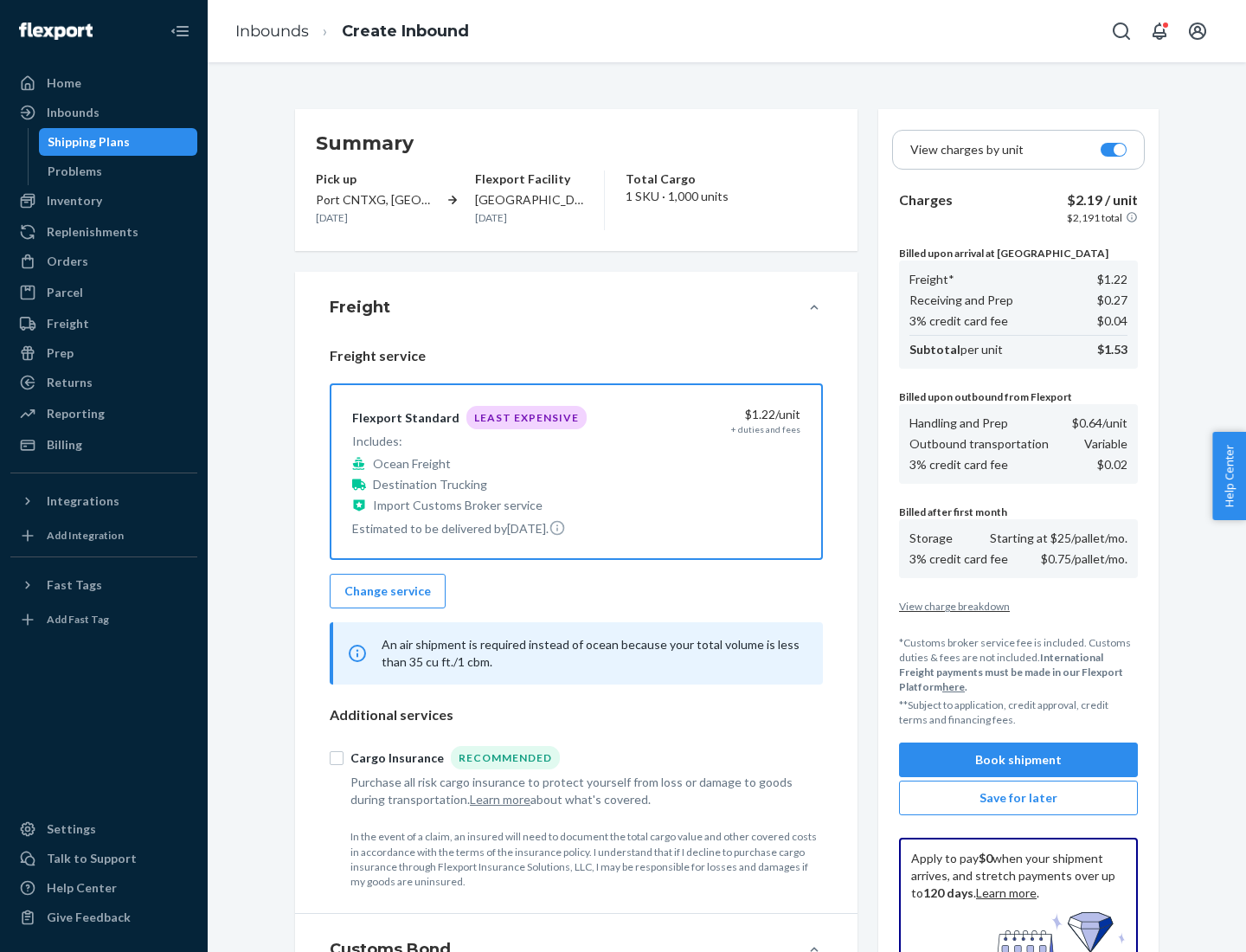
scroll to position [252, 0]
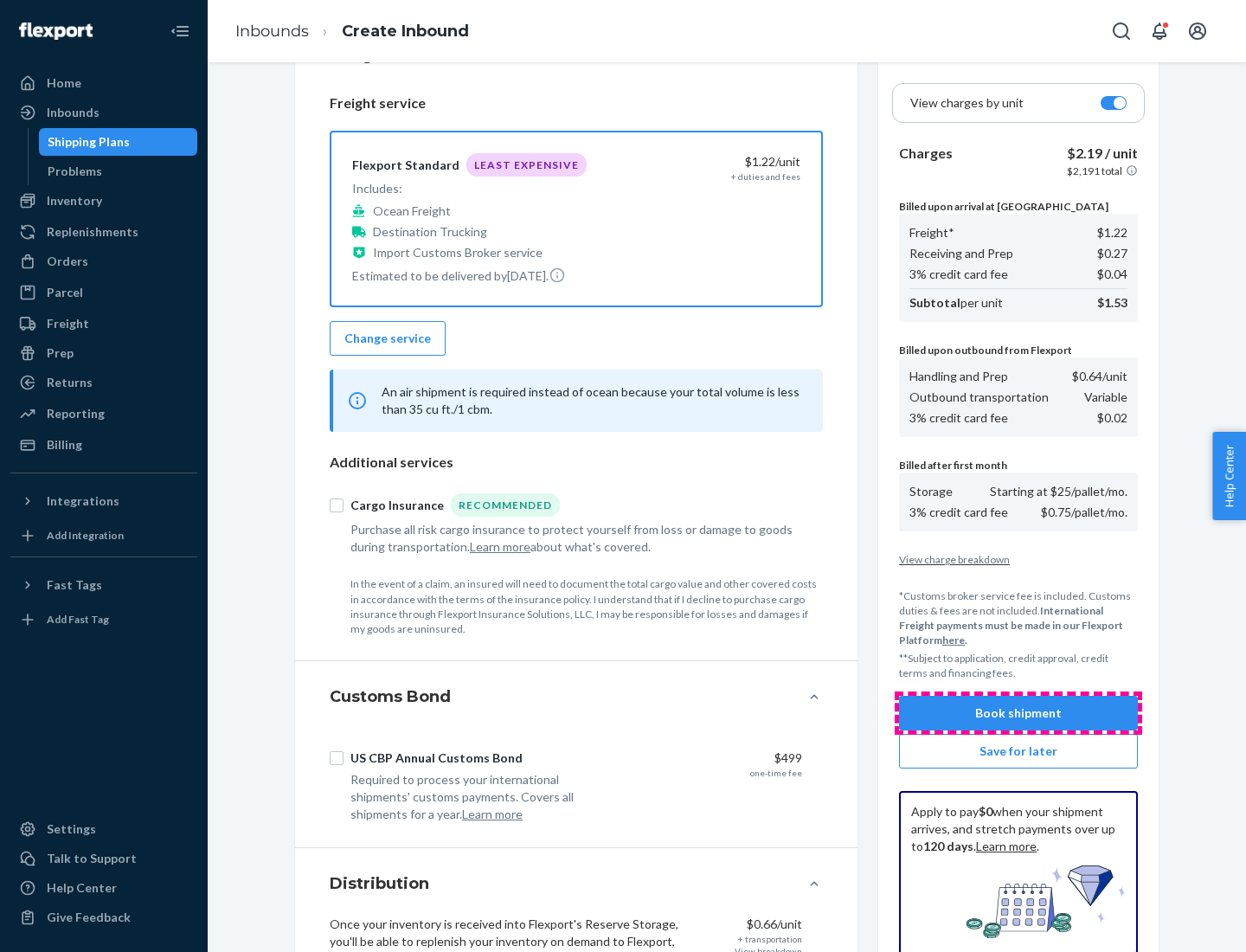
click at [1019, 714] on button "Book shipment" at bounding box center [1019, 713] width 238 height 34
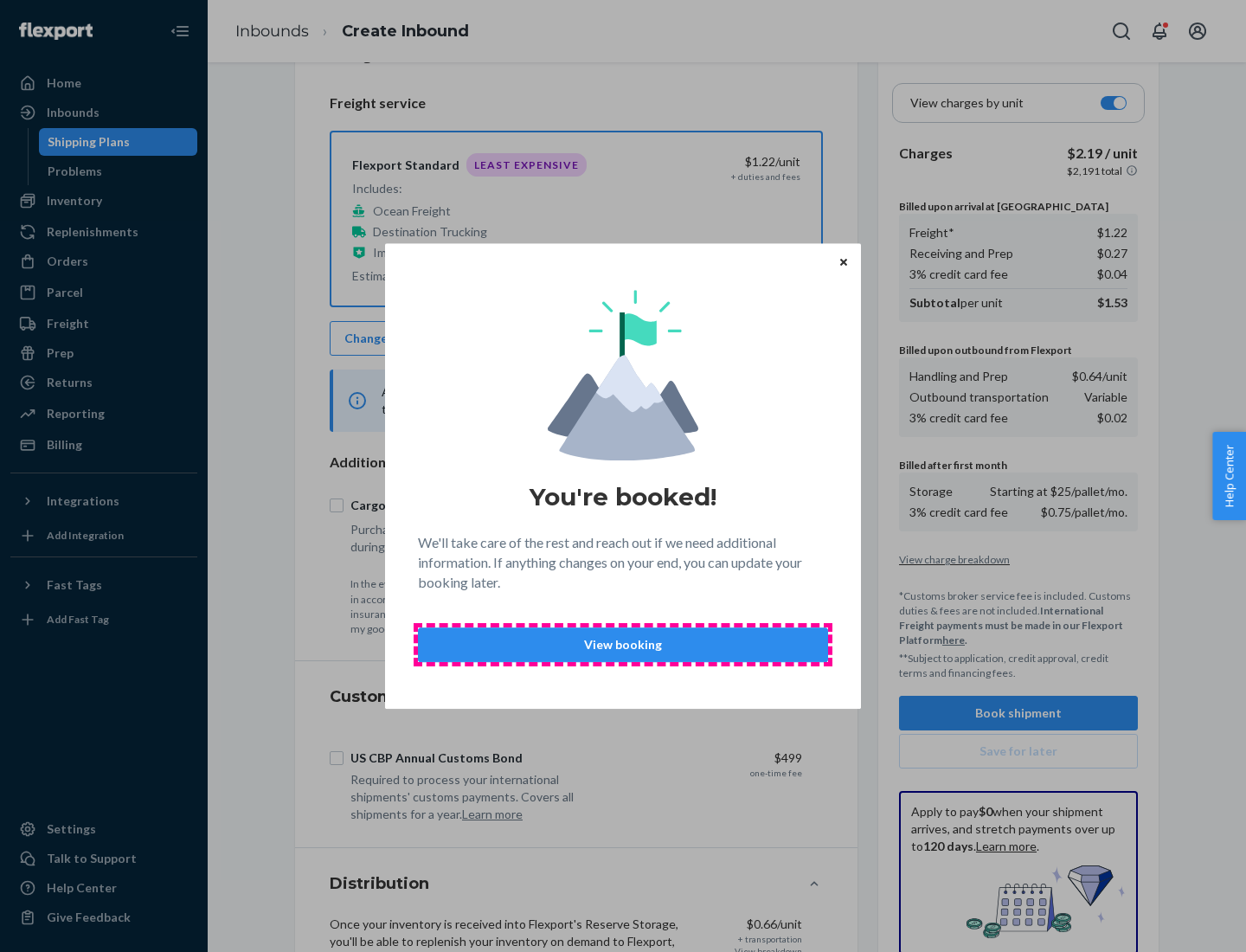
click at [623, 644] on p "View booking" at bounding box center [623, 644] width 381 height 18
